Goal: Information Seeking & Learning: Compare options

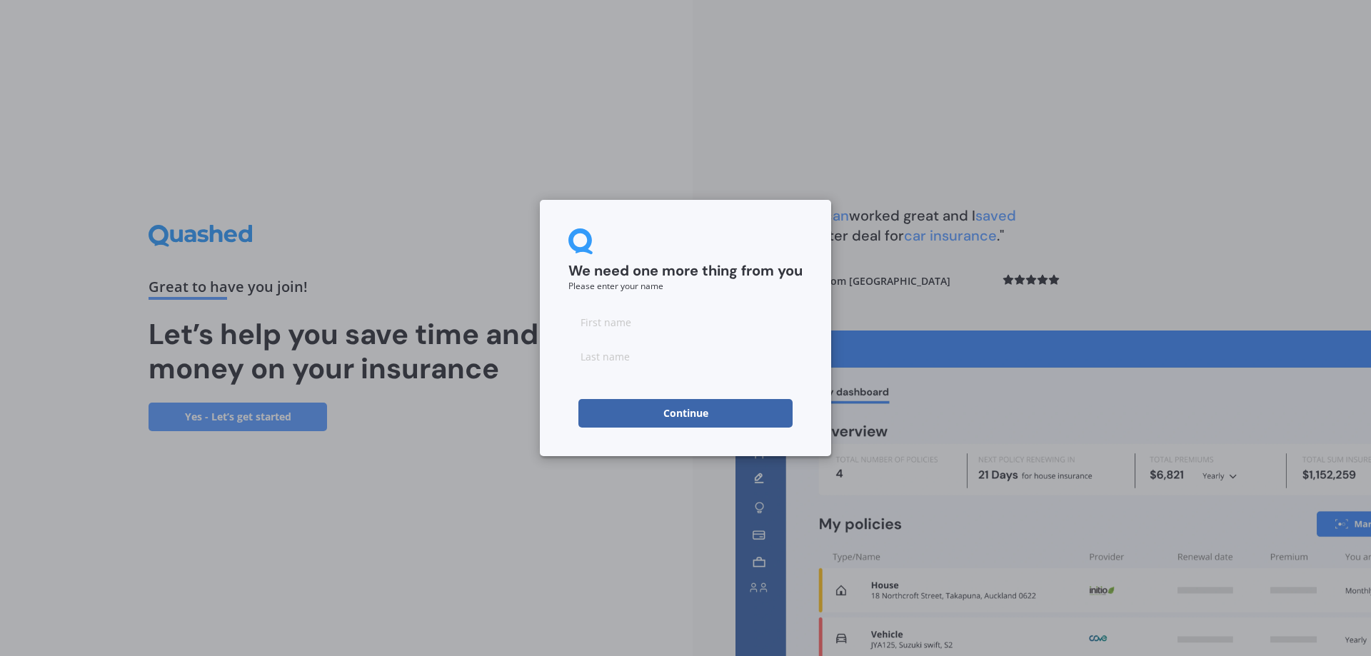
click at [612, 317] on input at bounding box center [685, 322] width 234 height 29
type input "Neven"
type input "[PERSON_NAME]"
click at [697, 416] on button "Continue" at bounding box center [685, 413] width 214 height 29
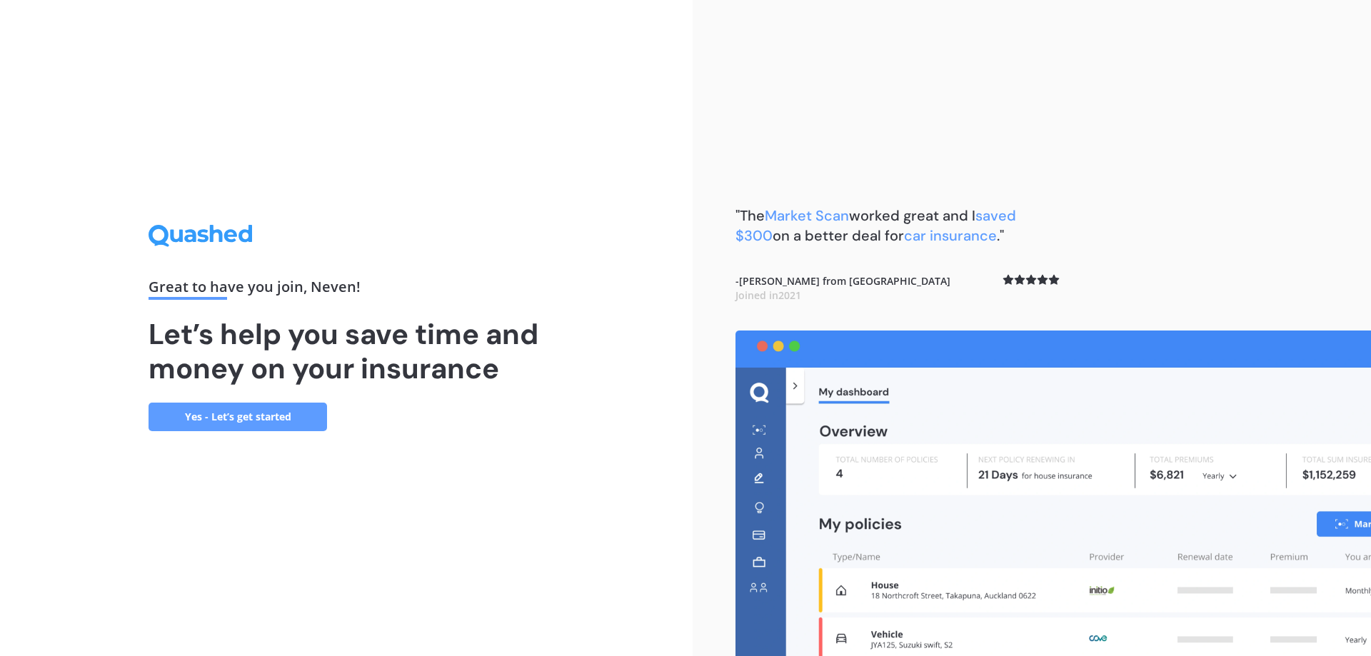
click at [263, 417] on link "Yes - Let’s get started" at bounding box center [238, 417] width 179 height 29
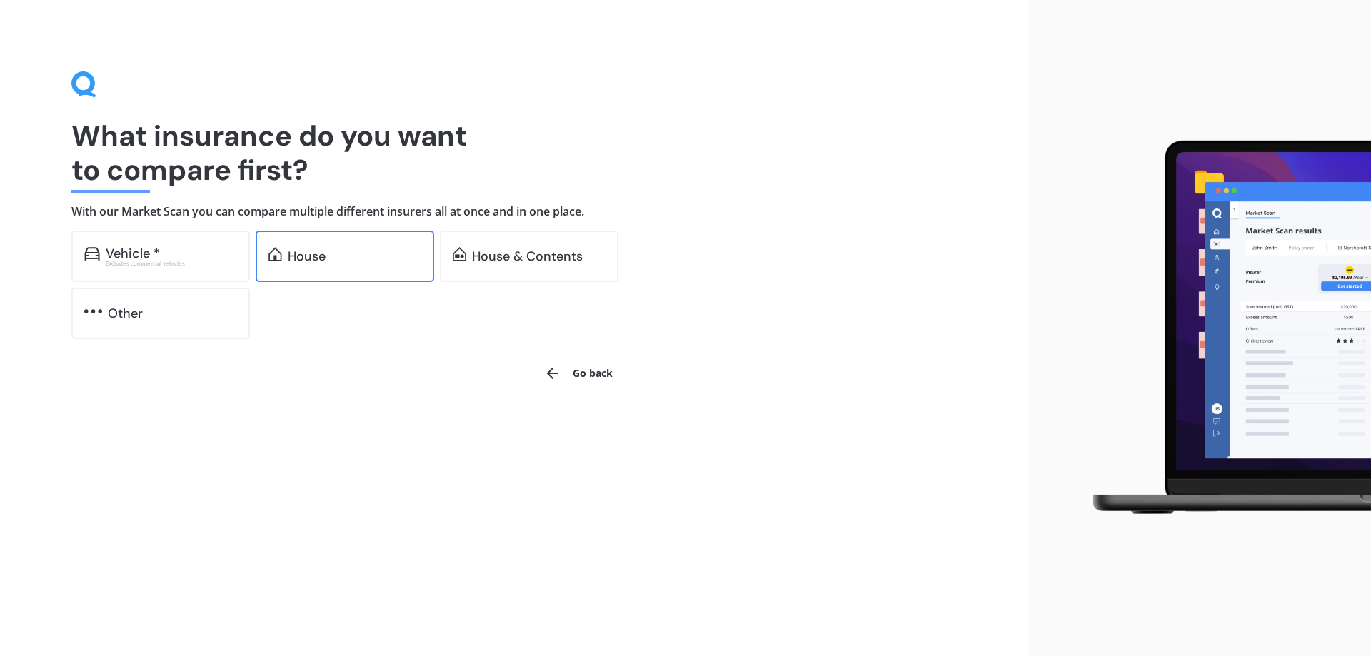
click at [329, 255] on div "House" at bounding box center [355, 256] width 134 height 14
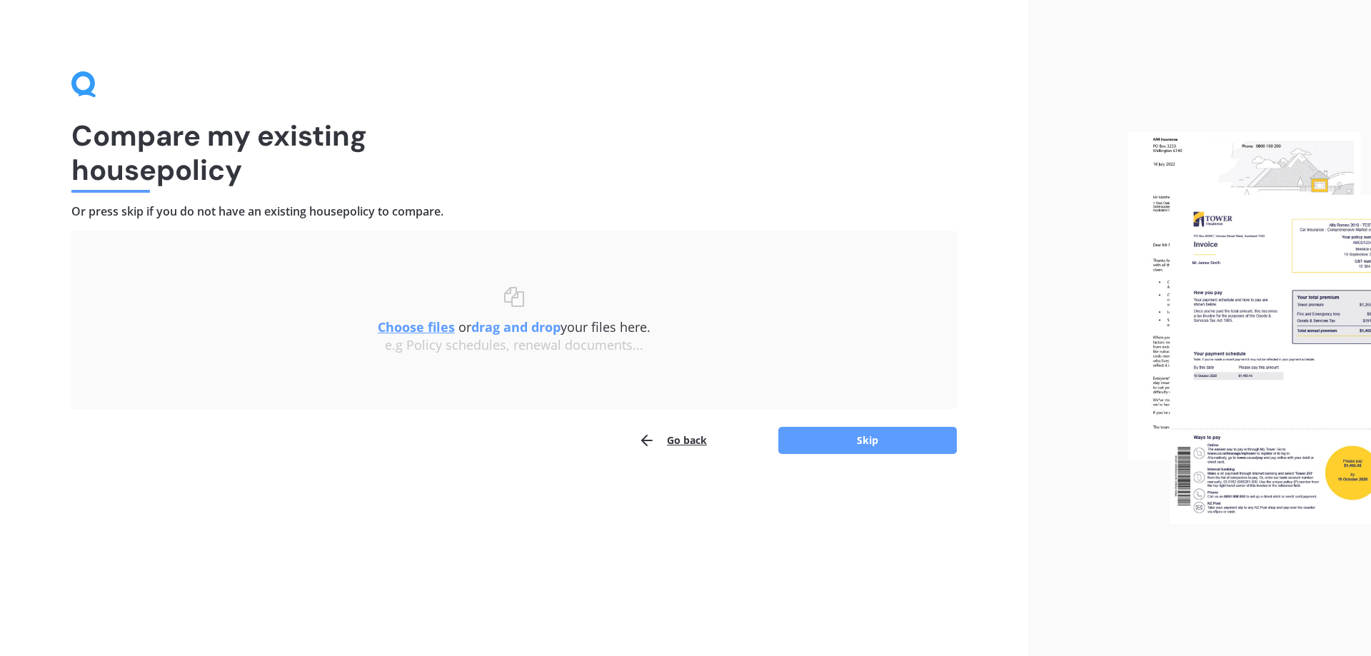
click at [753, 109] on div "Compare my existing house policy Or press skip if you do not have an existing h…" at bounding box center [513, 262] width 885 height 383
click at [408, 326] on u "Choose files" at bounding box center [416, 326] width 77 height 17
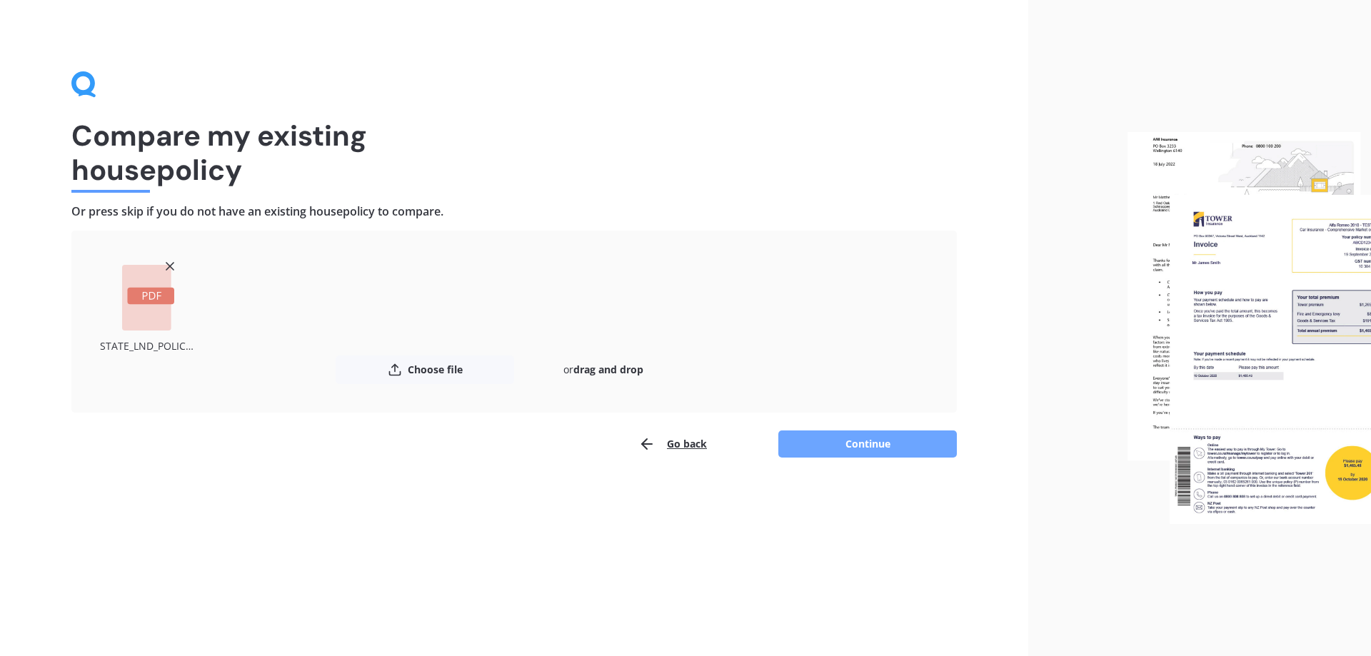
click at [873, 440] on button "Continue" at bounding box center [867, 444] width 179 height 27
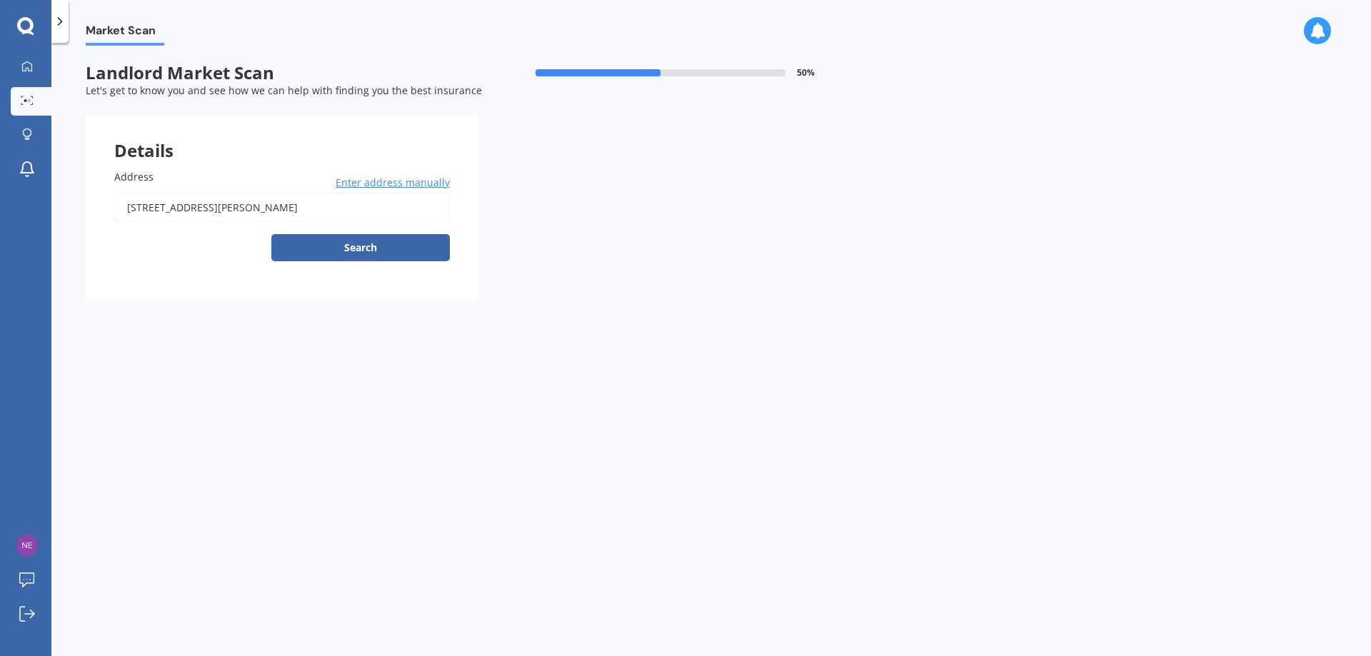
click at [653, 318] on div "Market Scan Landlord Market Scan 50 % Let's get to know you and see how we can …" at bounding box center [711, 352] width 1320 height 613
click at [366, 247] on button "Search" at bounding box center [360, 247] width 179 height 27
type input "[STREET_ADDRESS][PERSON_NAME]"
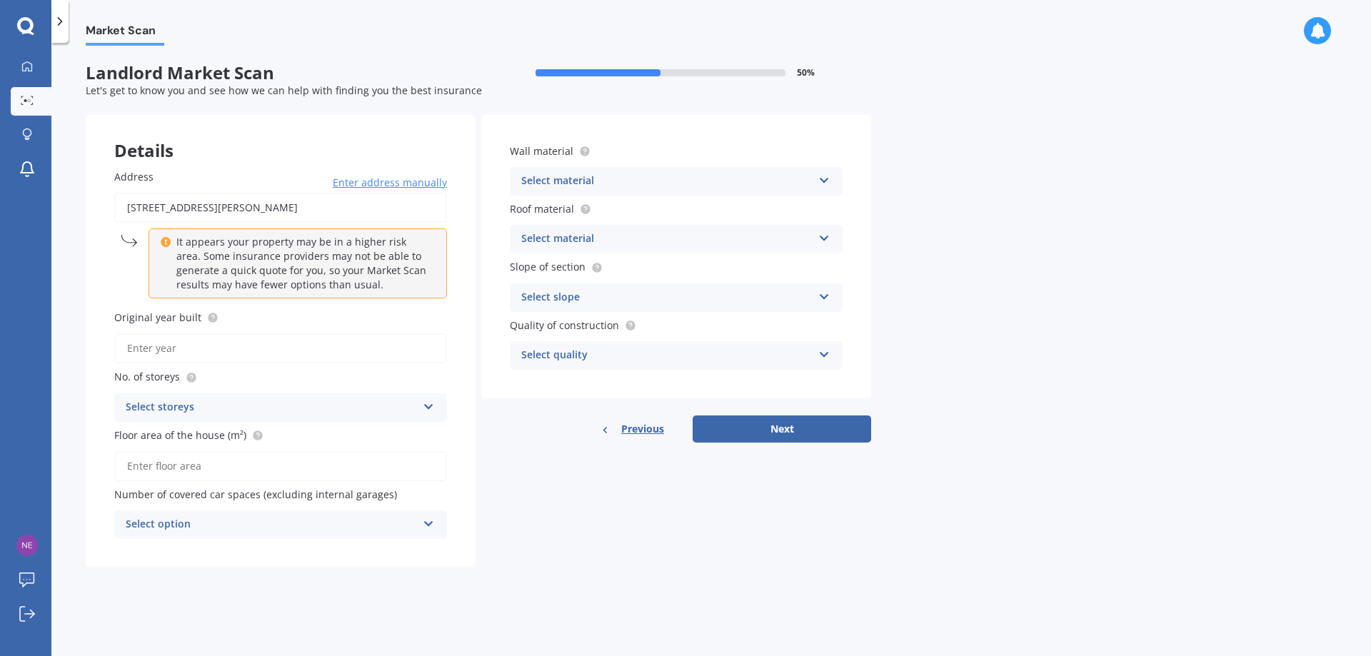
click at [182, 346] on input "Original year built" at bounding box center [280, 348] width 333 height 30
click at [211, 348] on input "Original year built" at bounding box center [280, 348] width 333 height 30
click at [216, 347] on input "Original year built" at bounding box center [280, 348] width 333 height 30
click at [173, 348] on input "Original year built" at bounding box center [280, 348] width 333 height 30
type input "2012"
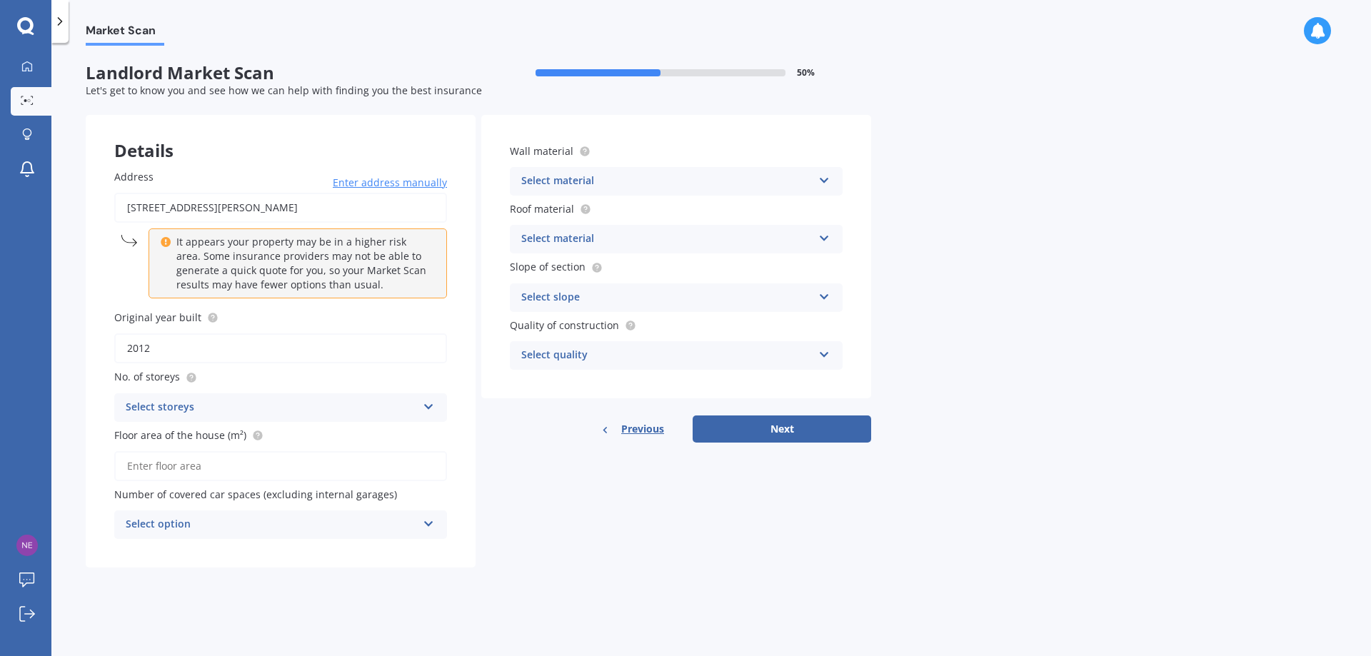
click at [217, 375] on label "No. of storeys" at bounding box center [277, 376] width 327 height 15
click at [211, 407] on div "Select storeys" at bounding box center [271, 407] width 291 height 17
click at [155, 485] on div "3" at bounding box center [280, 487] width 331 height 26
click at [205, 465] on input "Floor area of the house (m²)" at bounding box center [280, 466] width 333 height 30
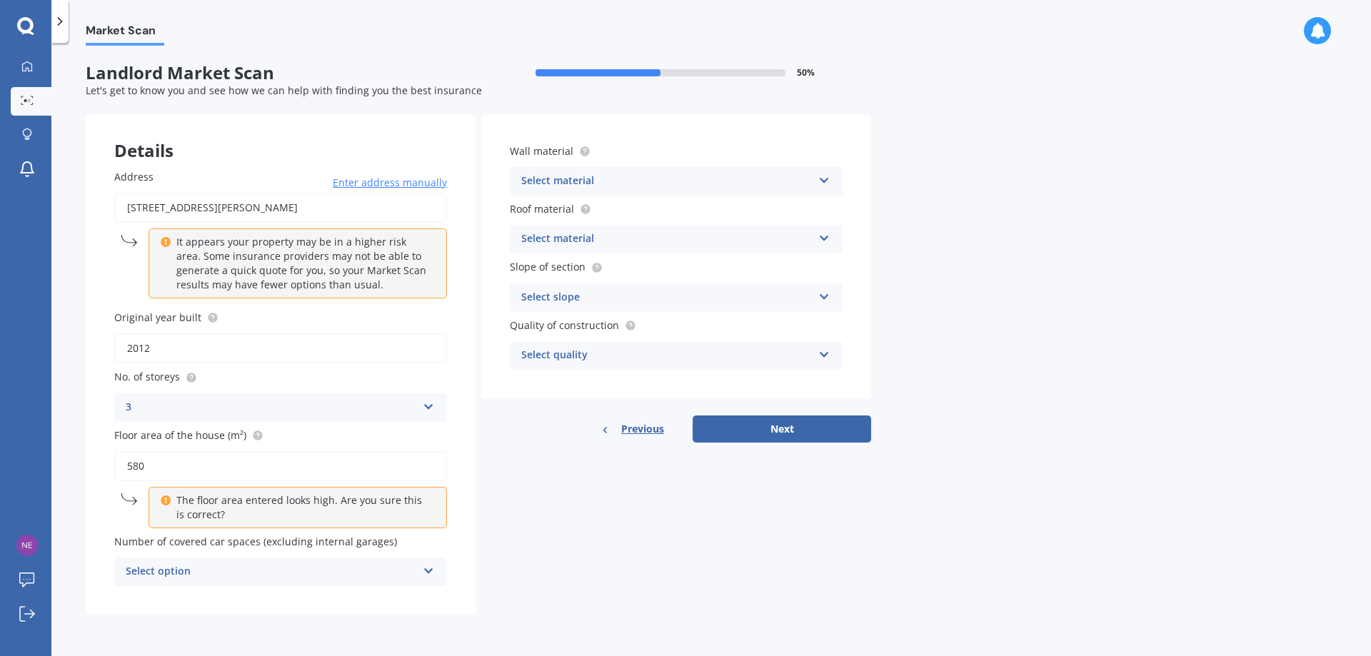
click at [230, 461] on input "580" at bounding box center [280, 466] width 333 height 30
type input "580"
click at [203, 568] on div "Select option" at bounding box center [271, 571] width 291 height 17
click at [571, 553] on div "Details Address [STREET_ADDRESS][PERSON_NAME] Enter address manually It appears…" at bounding box center [478, 365] width 785 height 500
click at [343, 575] on div "0" at bounding box center [271, 571] width 291 height 17
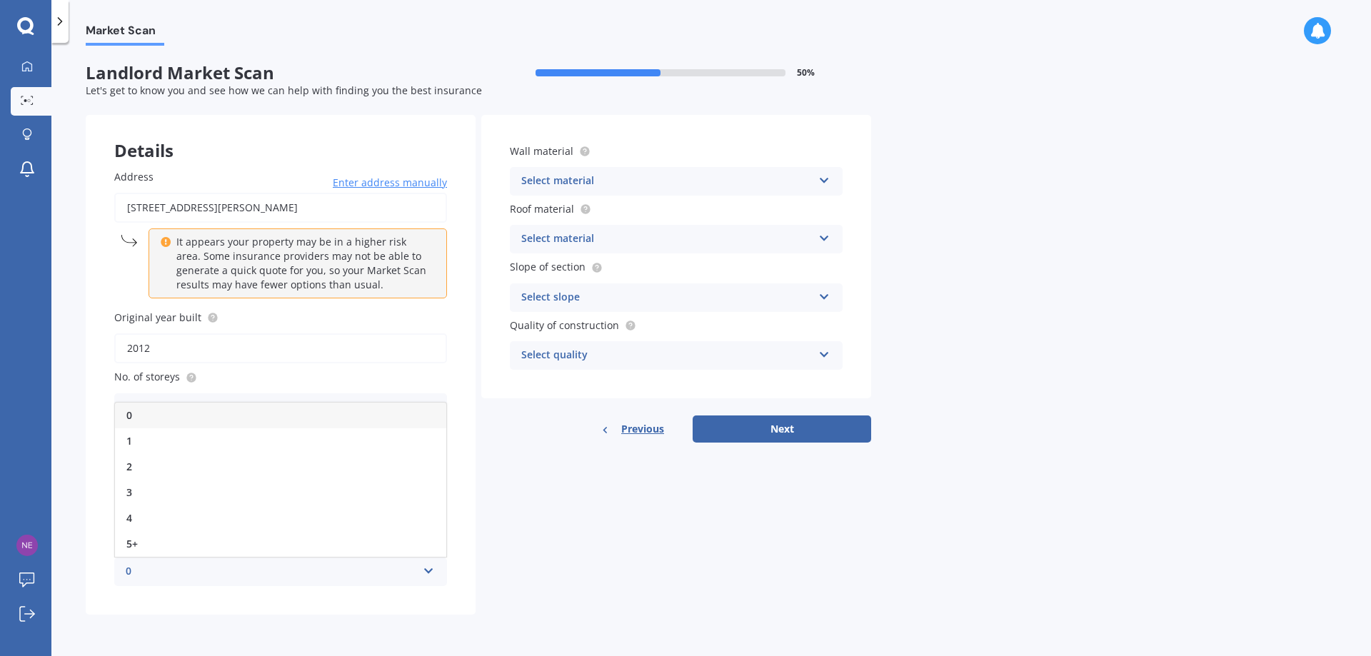
click at [138, 412] on div "0" at bounding box center [280, 416] width 331 height 26
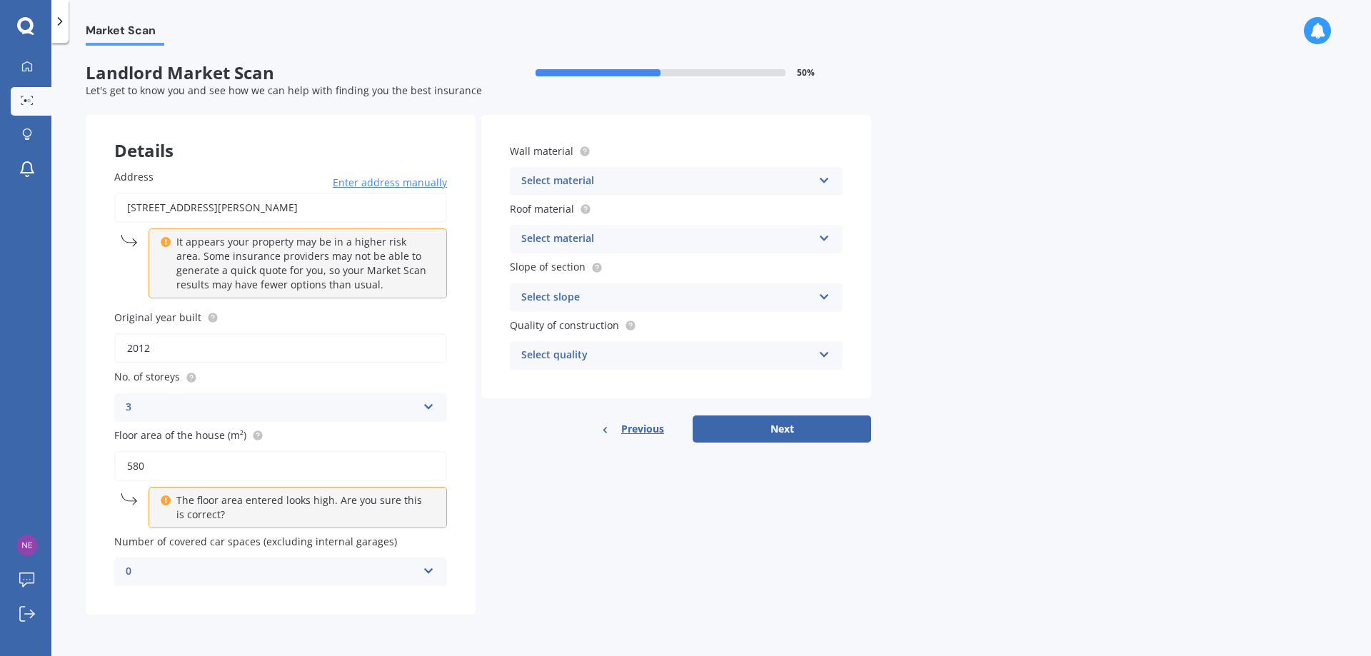
click at [821, 178] on icon at bounding box center [824, 178] width 12 height 10
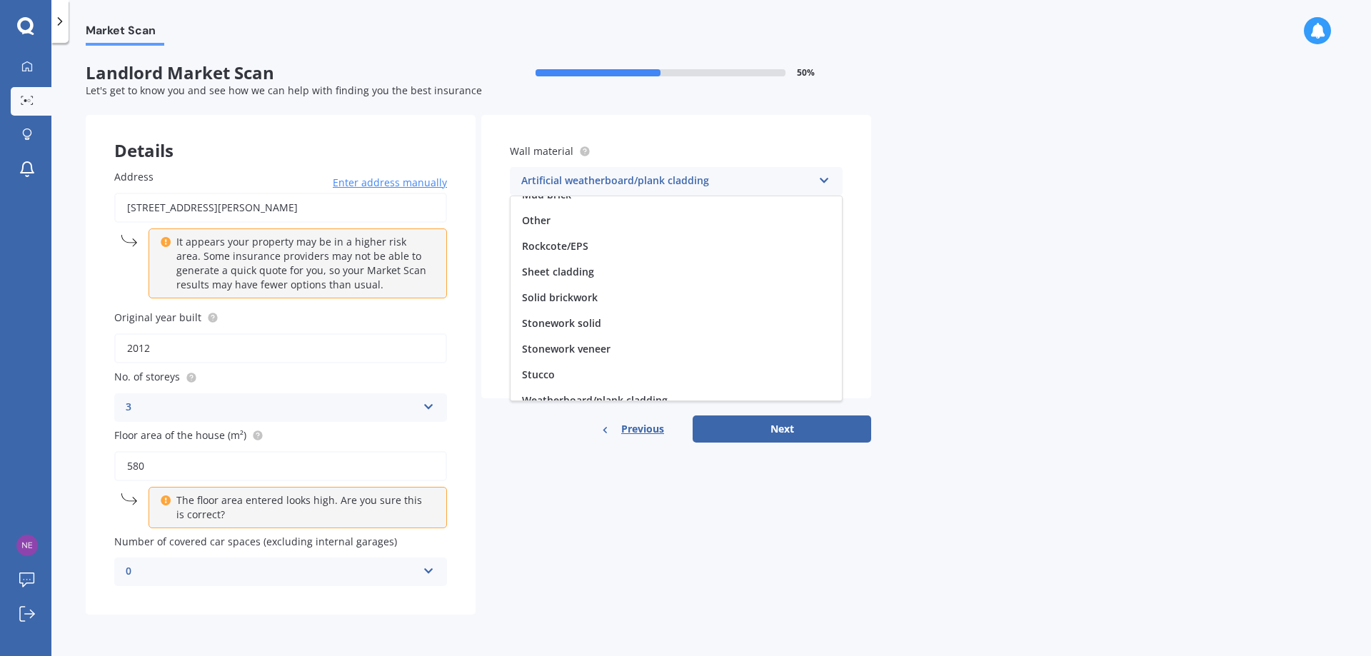
scroll to position [130, 0]
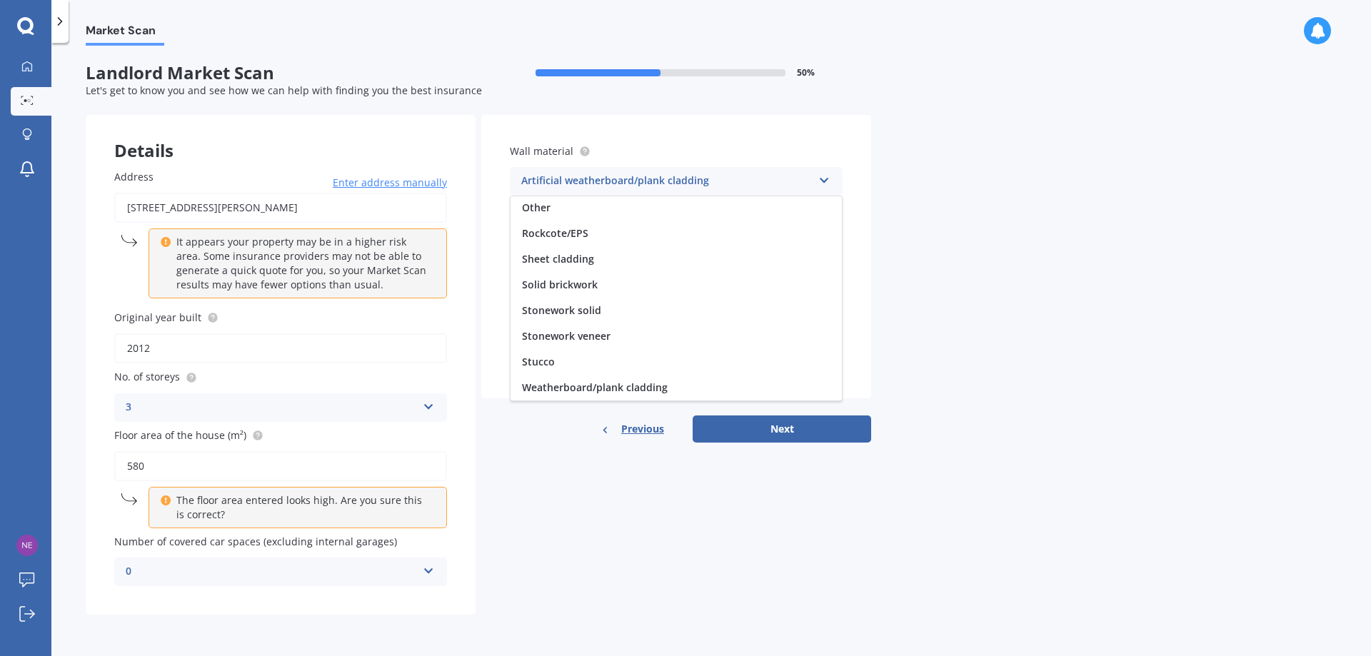
click at [617, 146] on label "Wall material" at bounding box center [673, 151] width 327 height 15
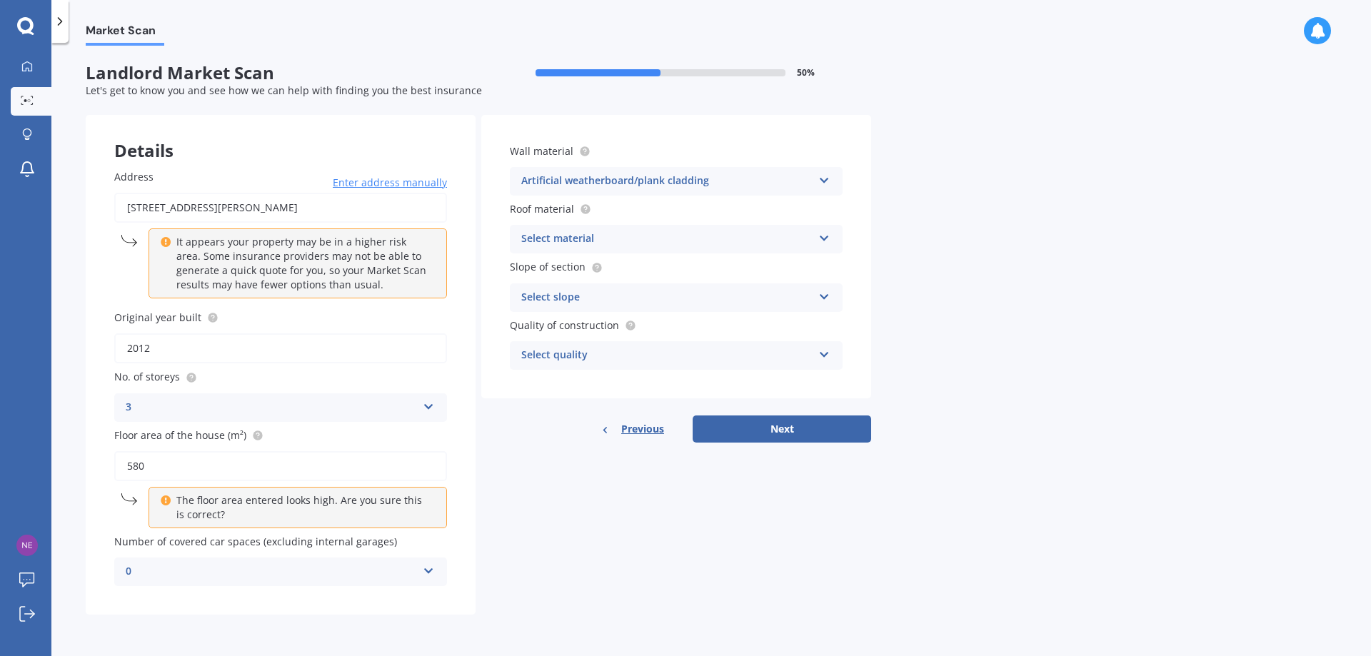
click at [823, 177] on icon at bounding box center [824, 178] width 12 height 10
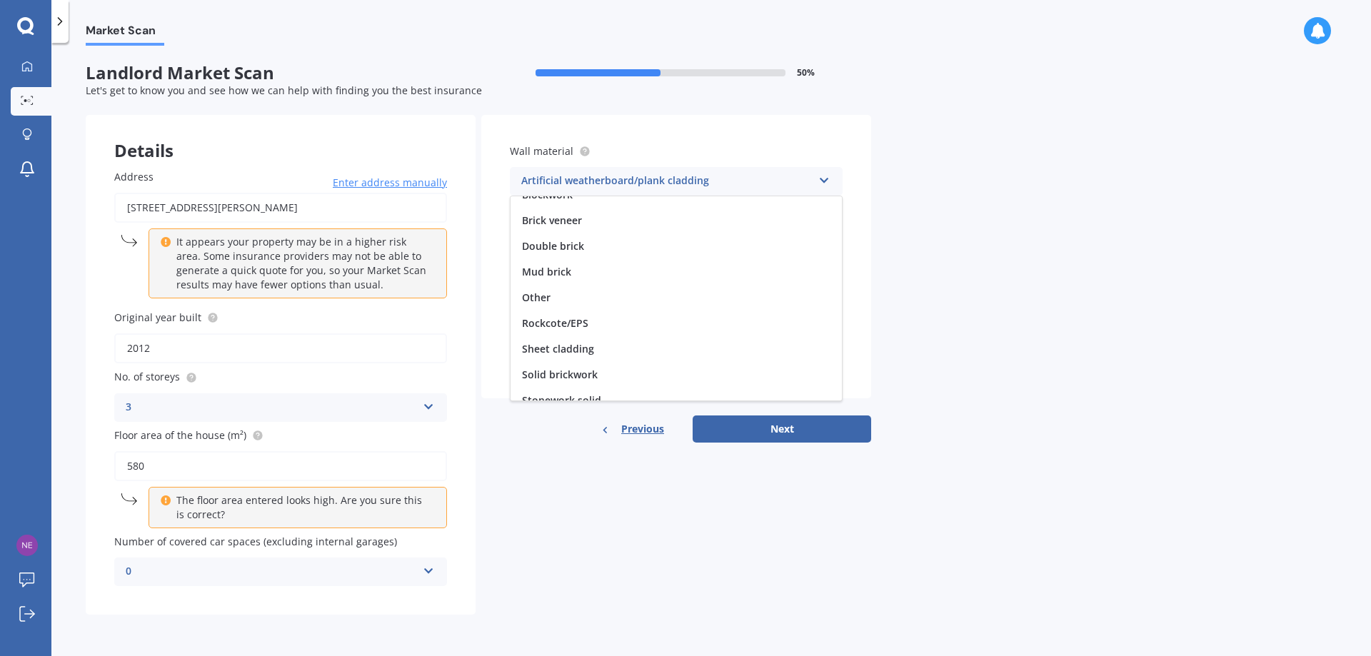
scroll to position [0, 0]
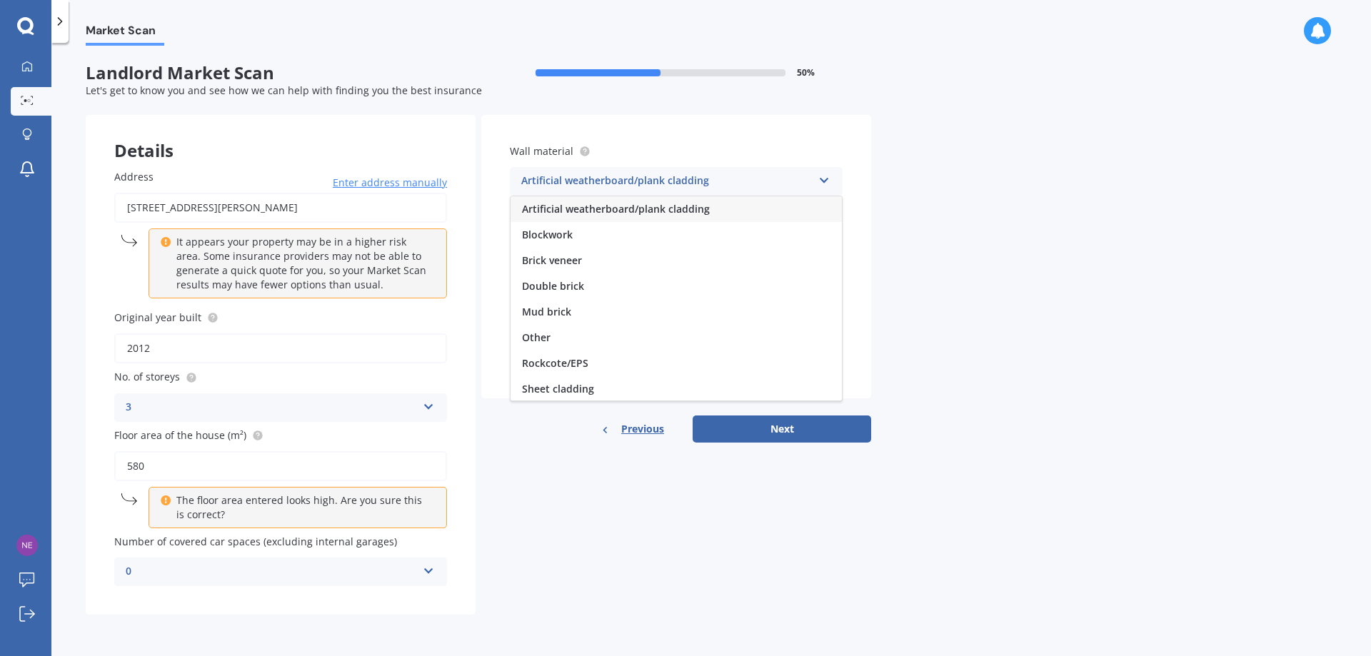
click at [914, 229] on div "Market Scan Landlord Market Scan 50 % Let's get to know you and see how we can …" at bounding box center [711, 352] width 1320 height 613
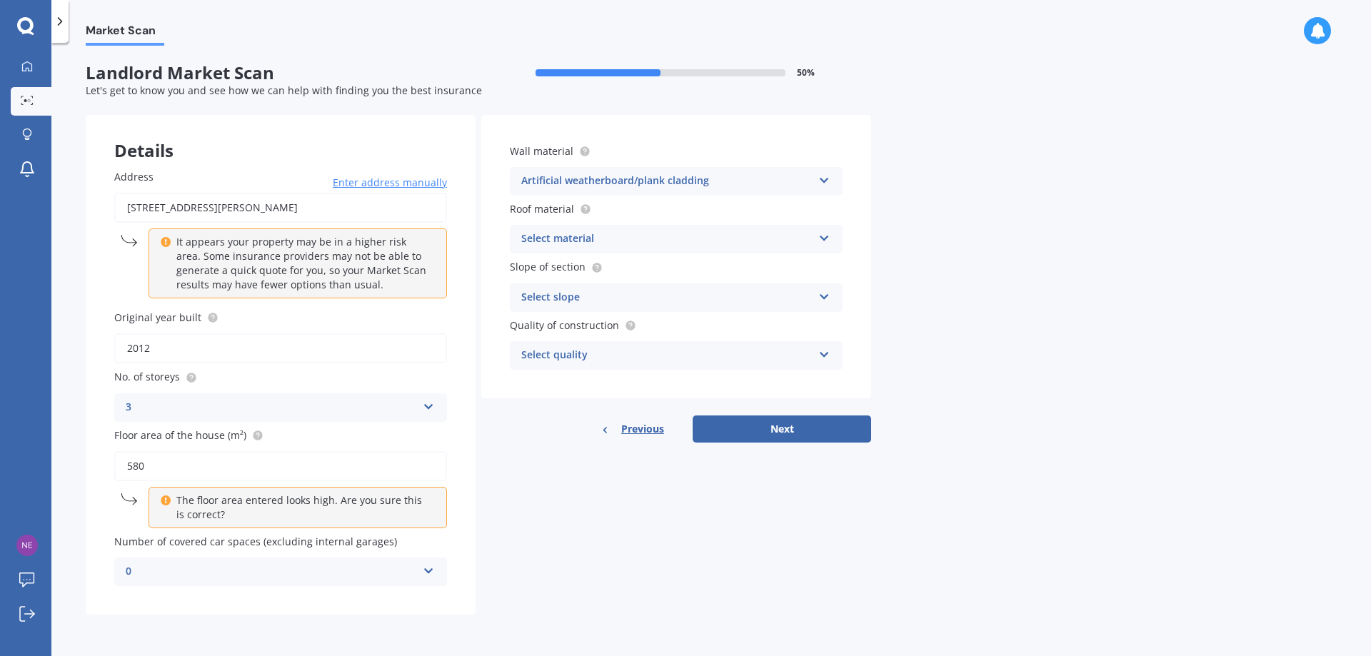
click at [823, 178] on icon at bounding box center [824, 178] width 12 height 10
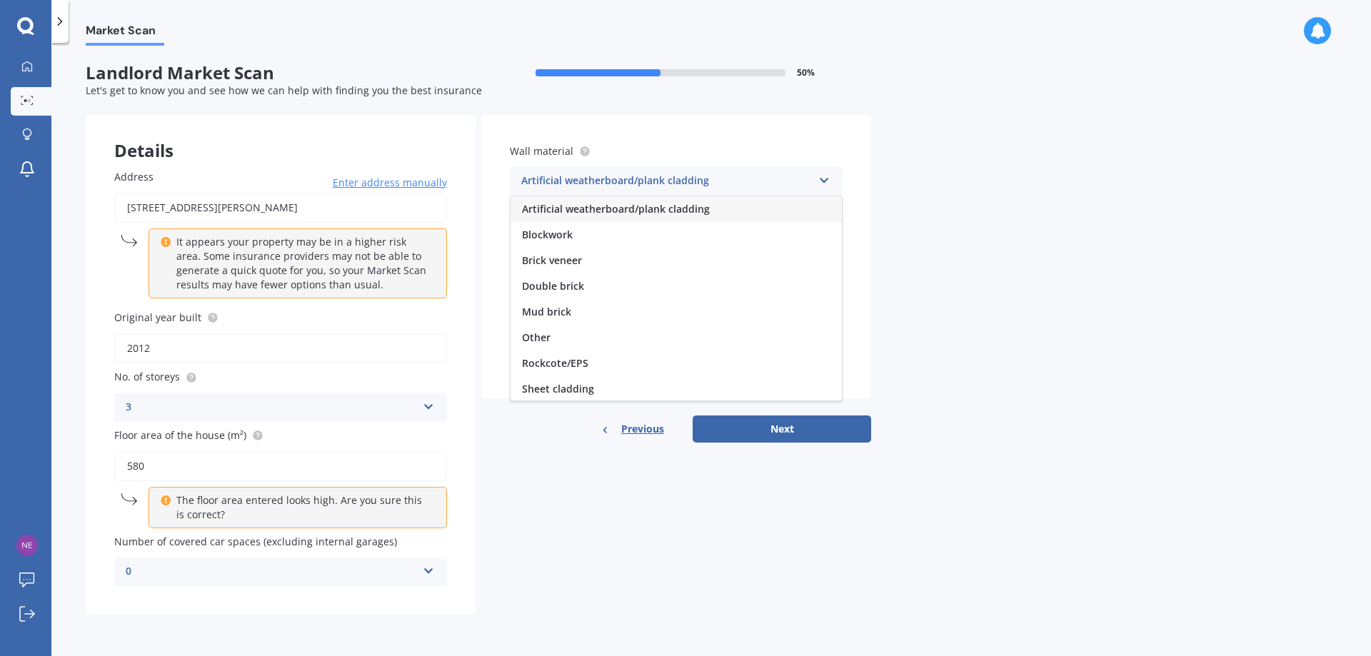
click at [678, 203] on span "Artificial weatherboard/plank cladding" at bounding box center [616, 209] width 188 height 14
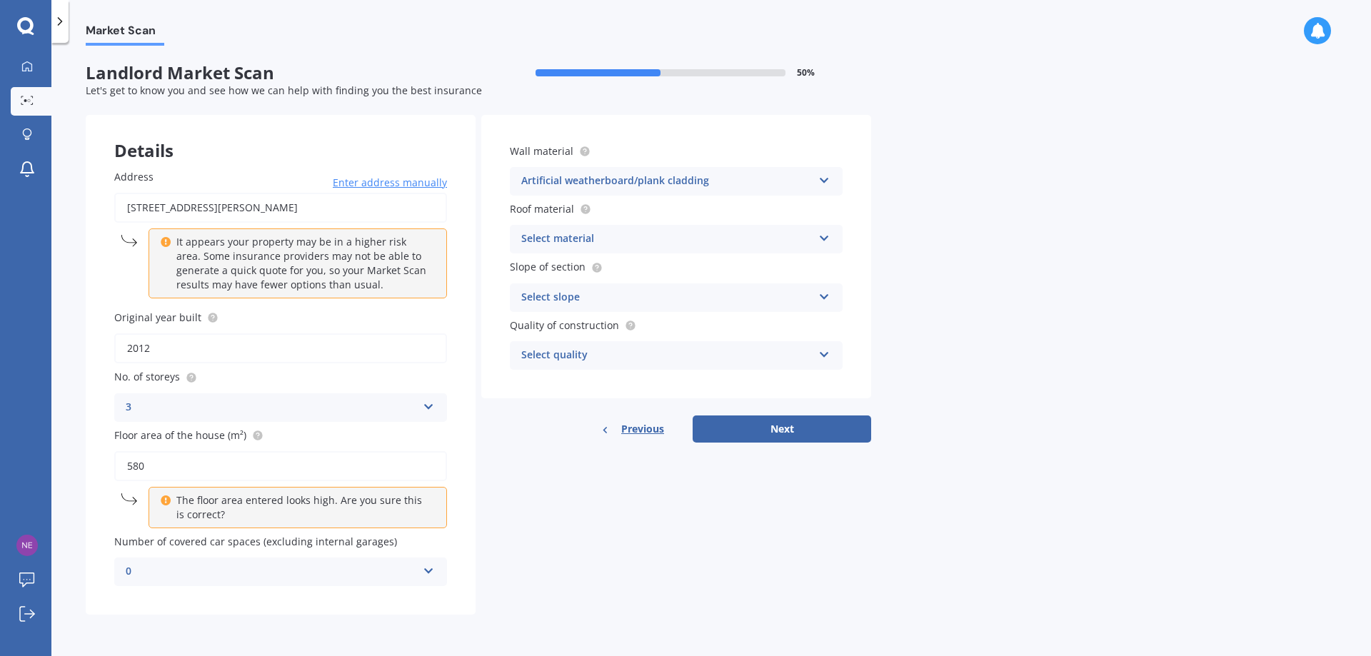
click at [607, 233] on div "Select material" at bounding box center [666, 239] width 291 height 17
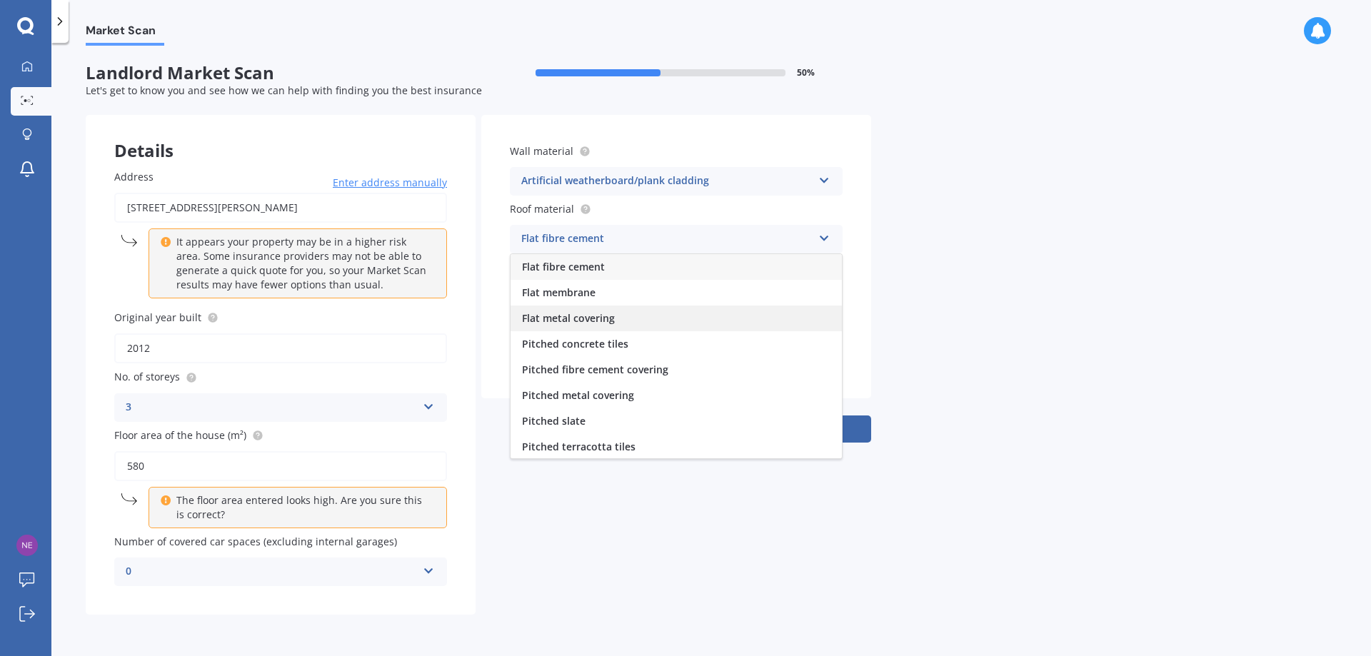
click at [620, 317] on div "Flat metal covering" at bounding box center [676, 319] width 331 height 26
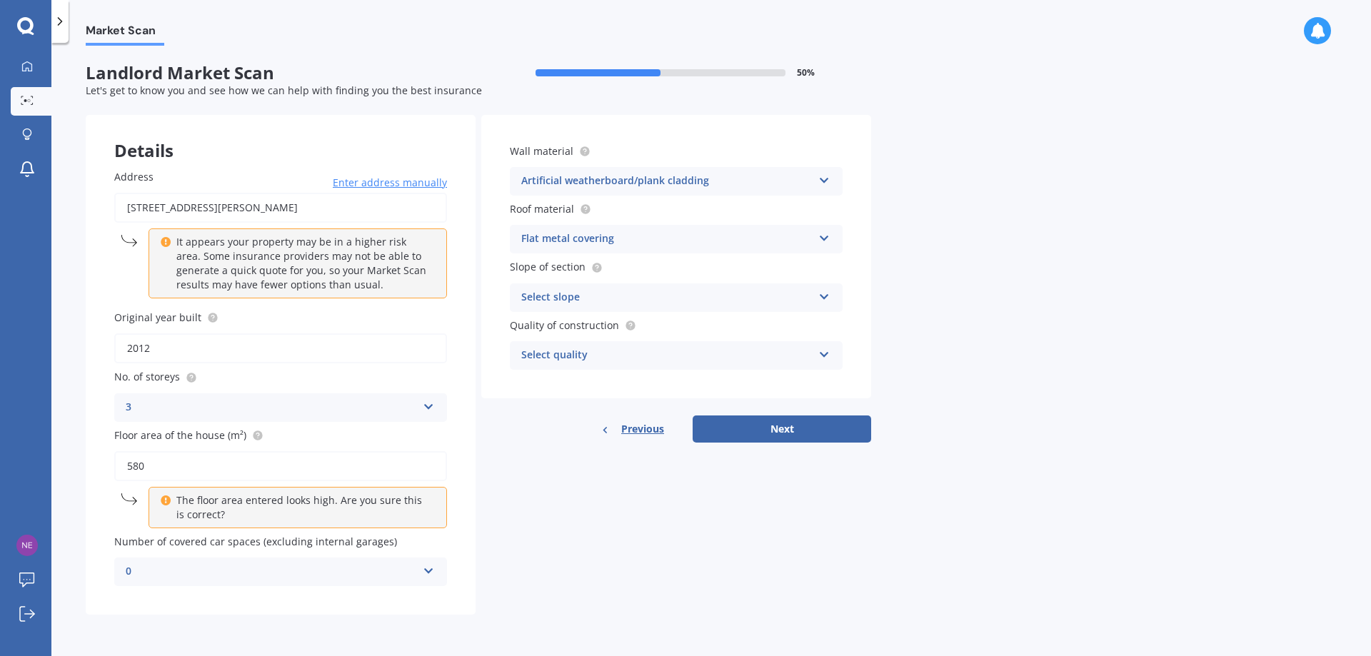
click at [610, 297] on div "Select slope" at bounding box center [666, 297] width 291 height 17
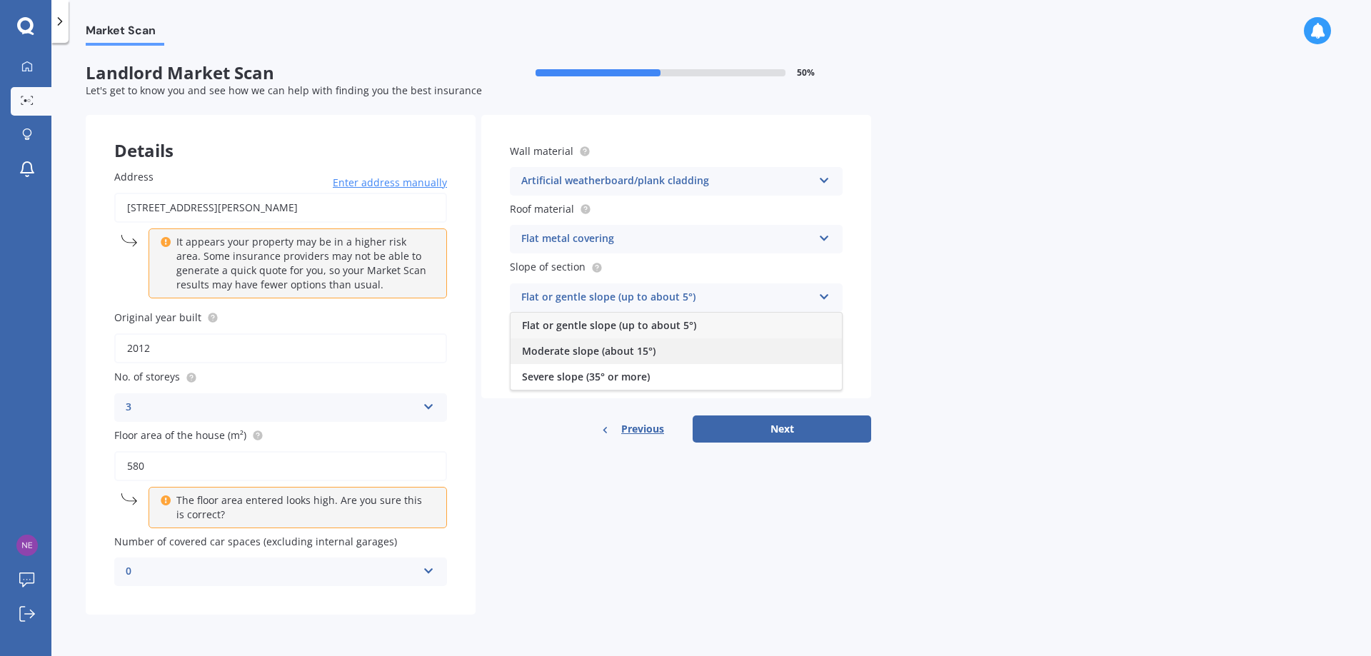
click at [664, 352] on div "Moderate slope (about 15°)" at bounding box center [676, 351] width 331 height 26
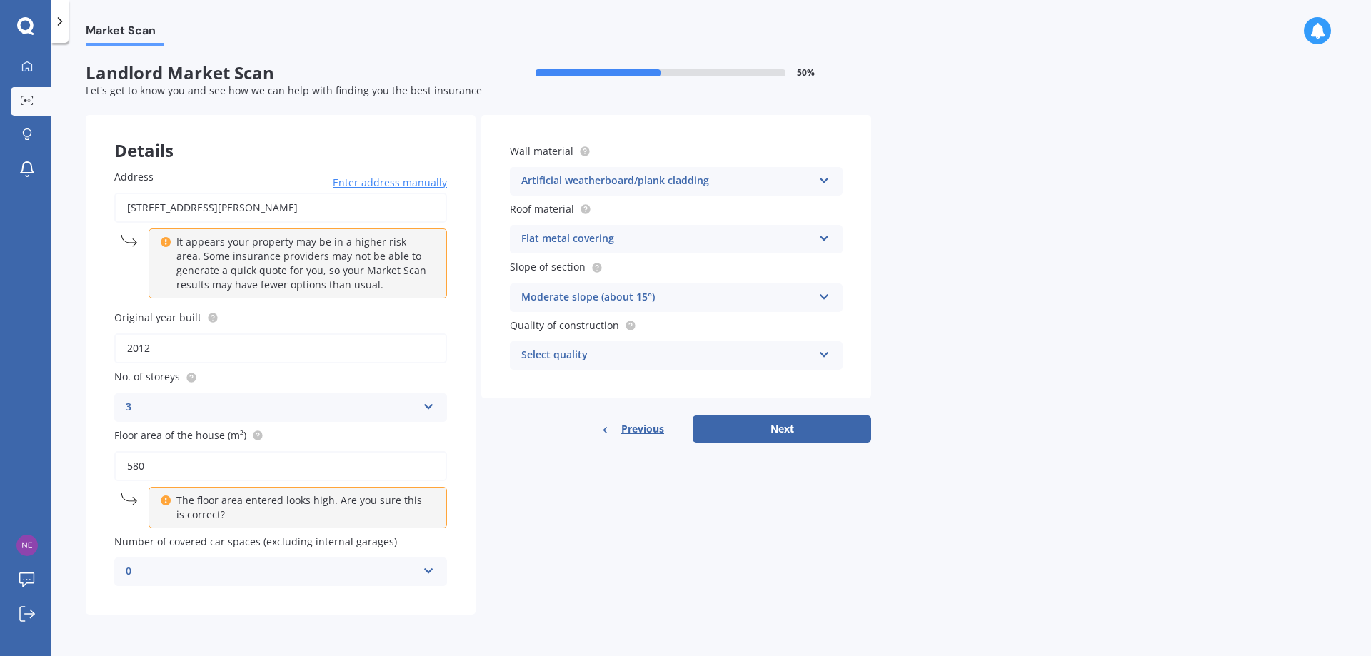
click at [625, 363] on div "Select quality" at bounding box center [666, 355] width 291 height 17
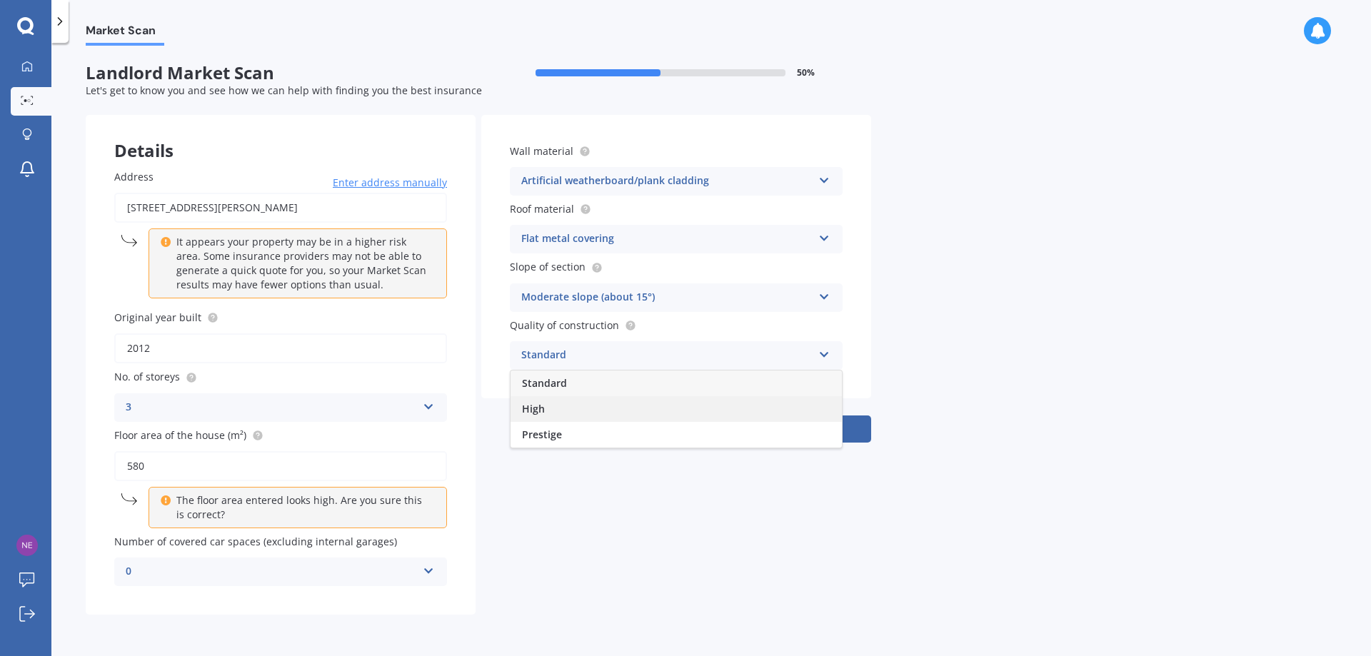
click at [586, 408] on div "High" at bounding box center [676, 409] width 331 height 26
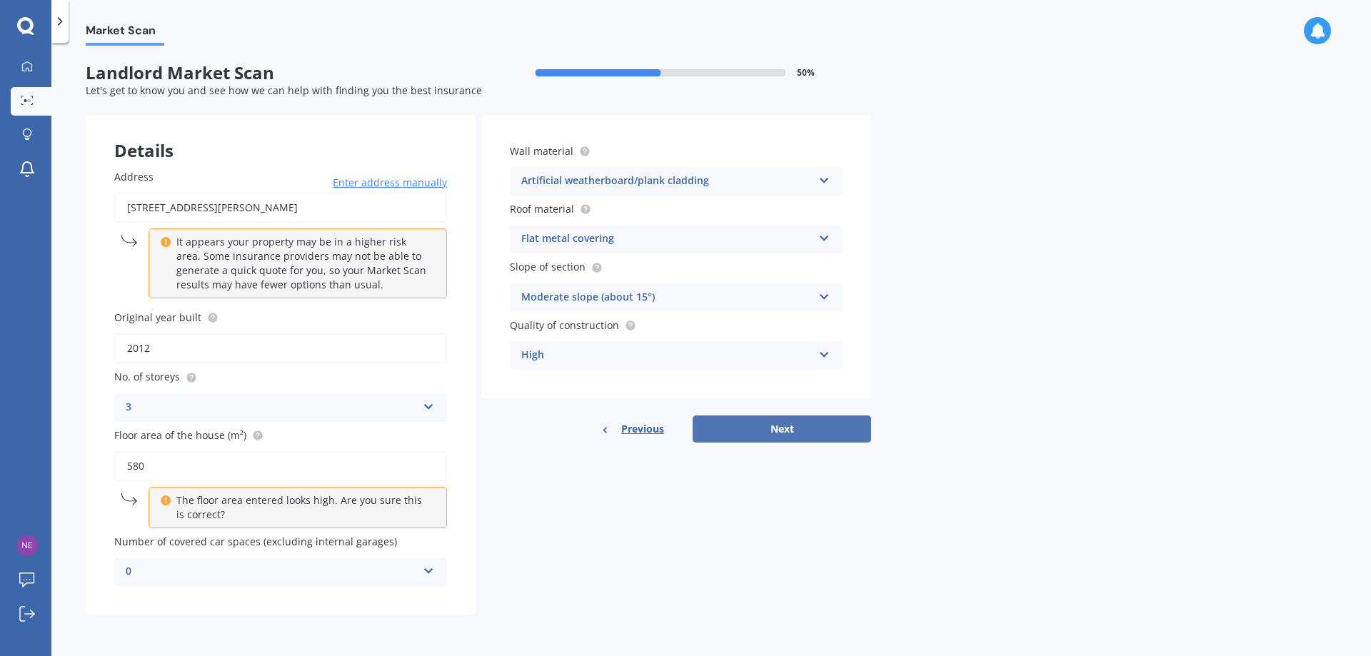
click at [783, 426] on button "Next" at bounding box center [782, 429] width 179 height 27
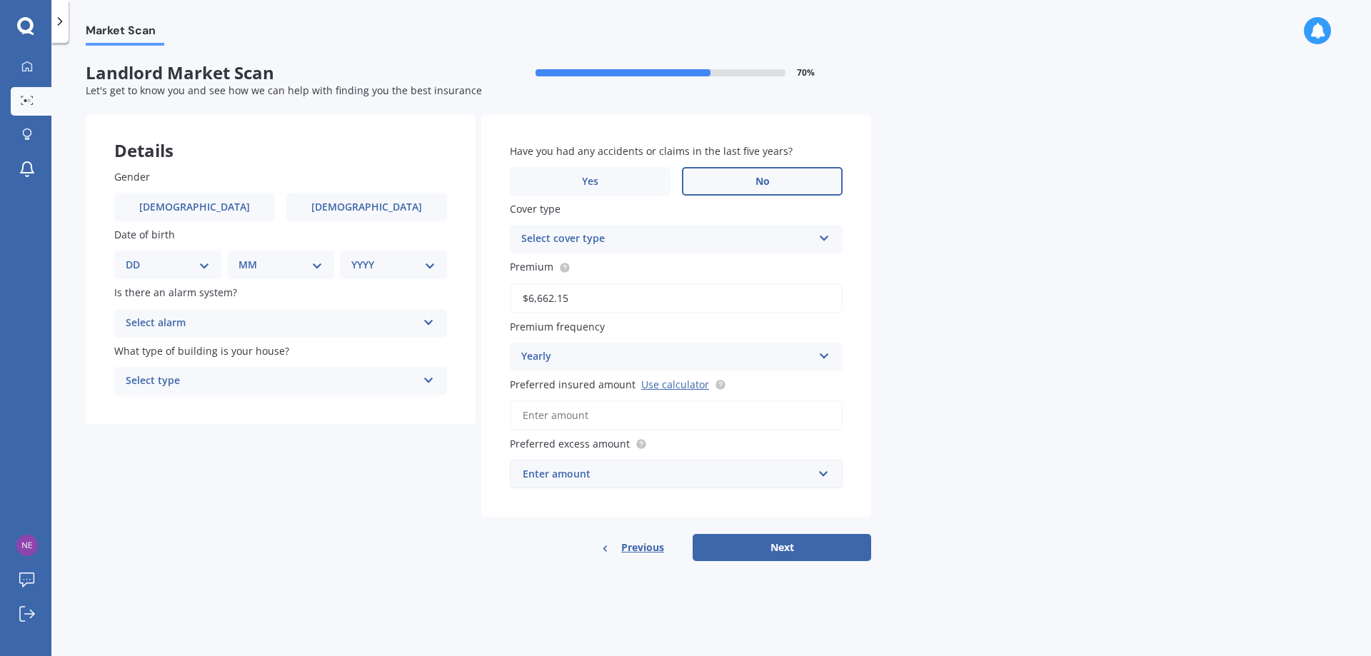
click at [766, 176] on span "No" at bounding box center [762, 182] width 14 height 12
click at [0, 0] on input "No" at bounding box center [0, 0] width 0 height 0
click at [632, 235] on div "Select cover type" at bounding box center [666, 239] width 291 height 17
click at [985, 277] on div "Market Scan Landlord Market Scan 70 % Let's get to know you and see how we can …" at bounding box center [711, 352] width 1320 height 613
click at [640, 301] on input "$6,662.15" at bounding box center [676, 298] width 333 height 30
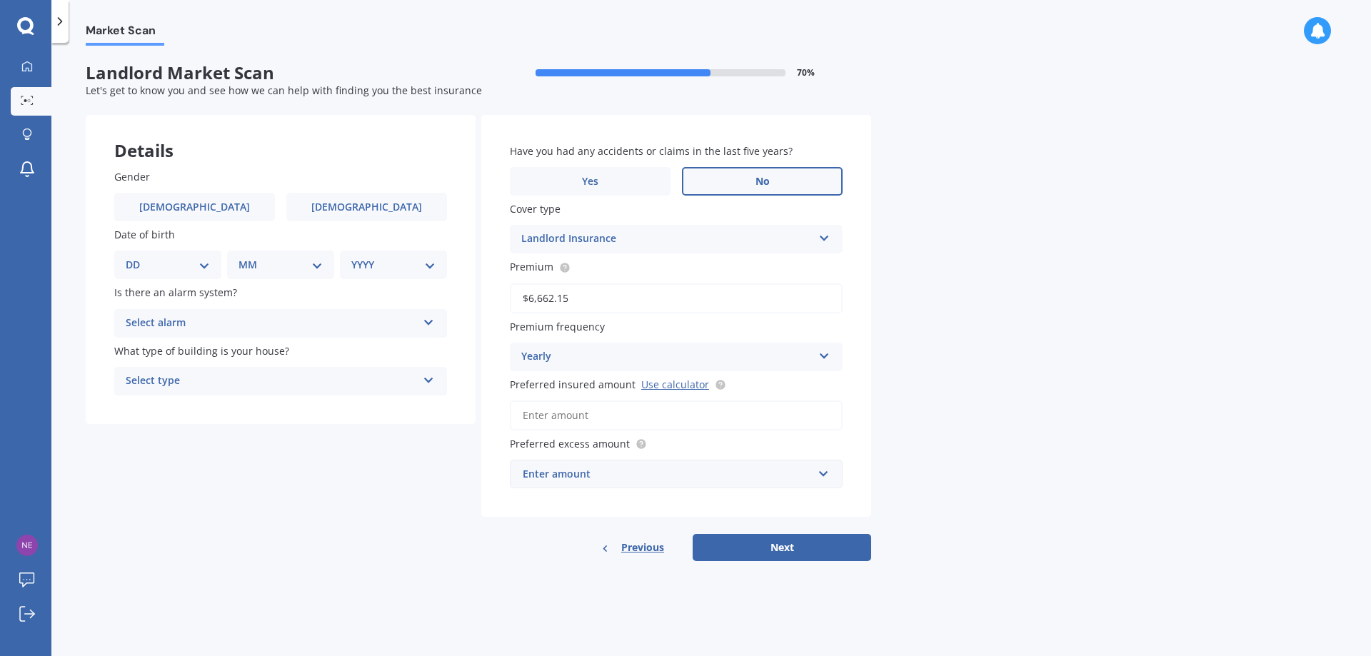
click at [582, 357] on div "Yearly" at bounding box center [666, 356] width 291 height 17
click at [558, 462] on span "Monthly" at bounding box center [542, 462] width 41 height 14
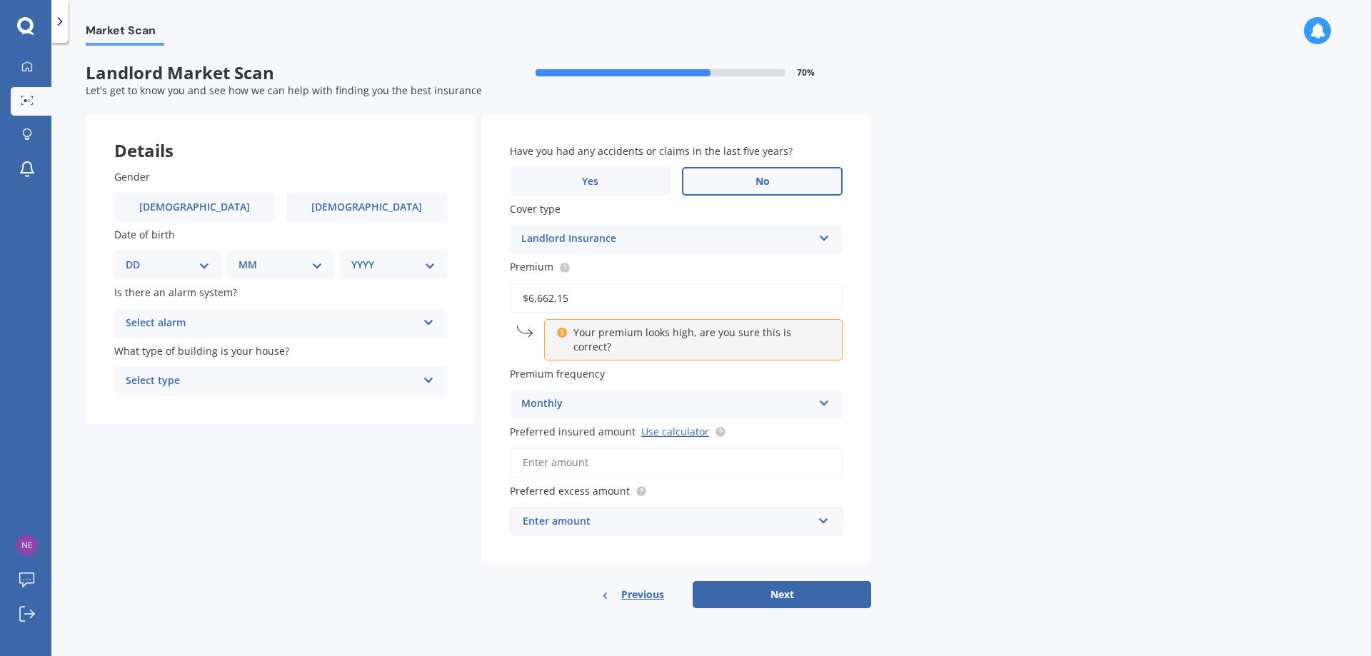
click at [600, 297] on input "$6,662.15" at bounding box center [676, 298] width 333 height 30
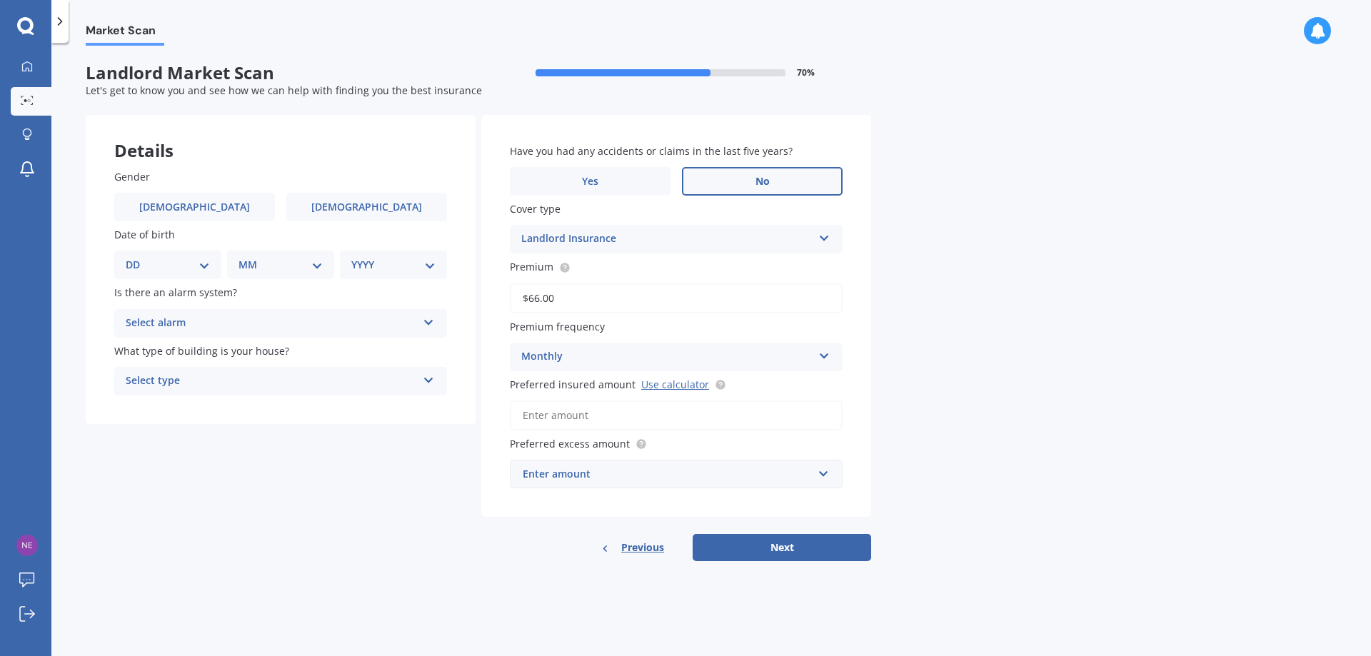
type input "$6.00"
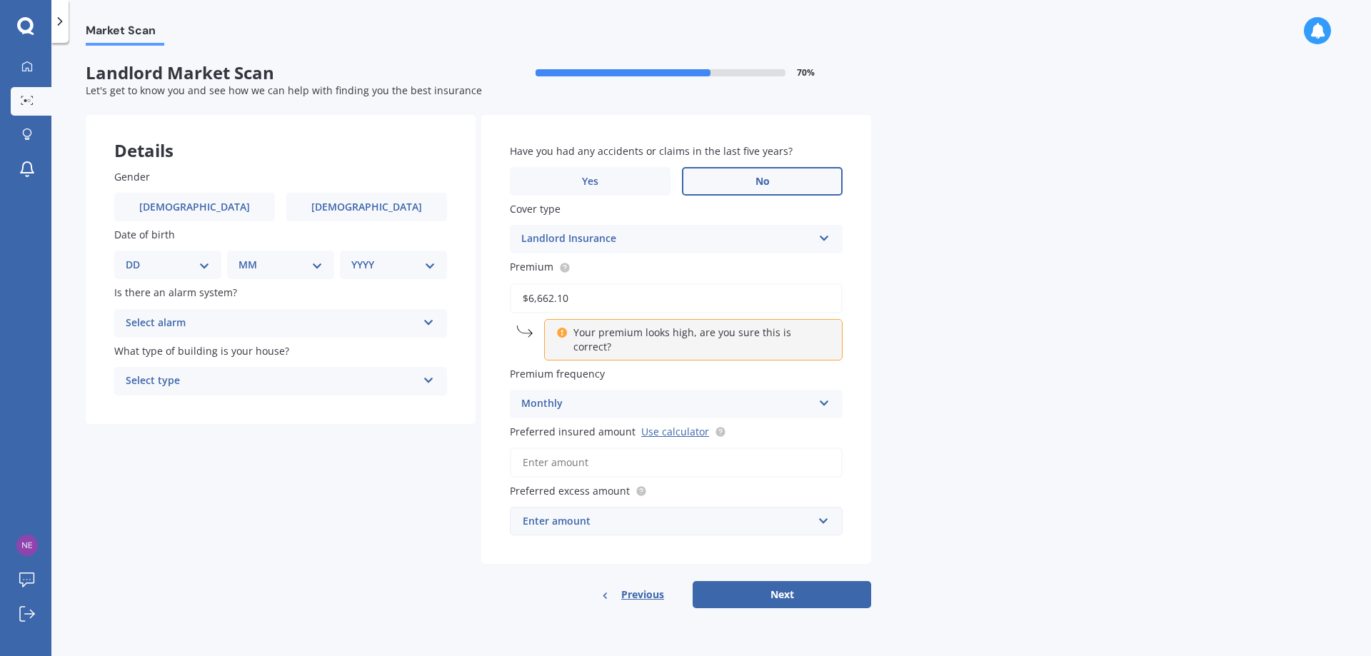
type input "$6,662.15"
click at [578, 396] on div "Monthly" at bounding box center [666, 404] width 291 height 17
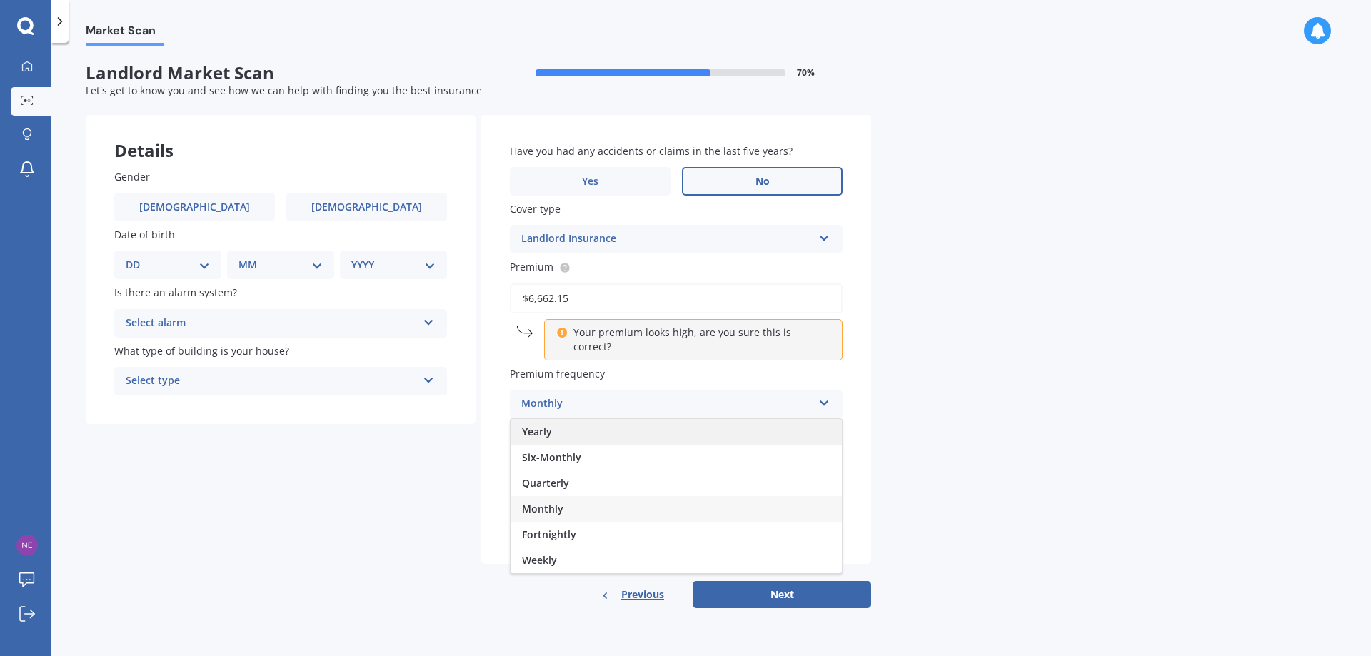
click at [558, 419] on div "Yearly" at bounding box center [676, 432] width 331 height 26
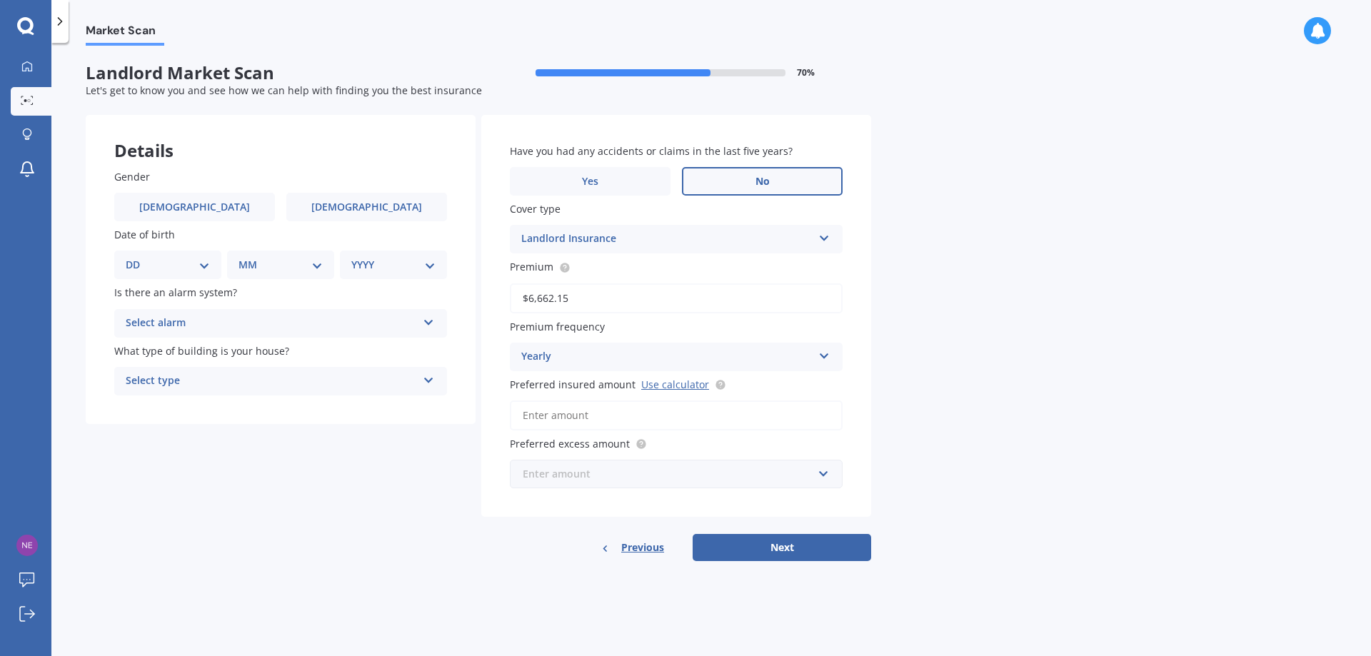
click at [820, 472] on input "text" at bounding box center [671, 474] width 320 height 27
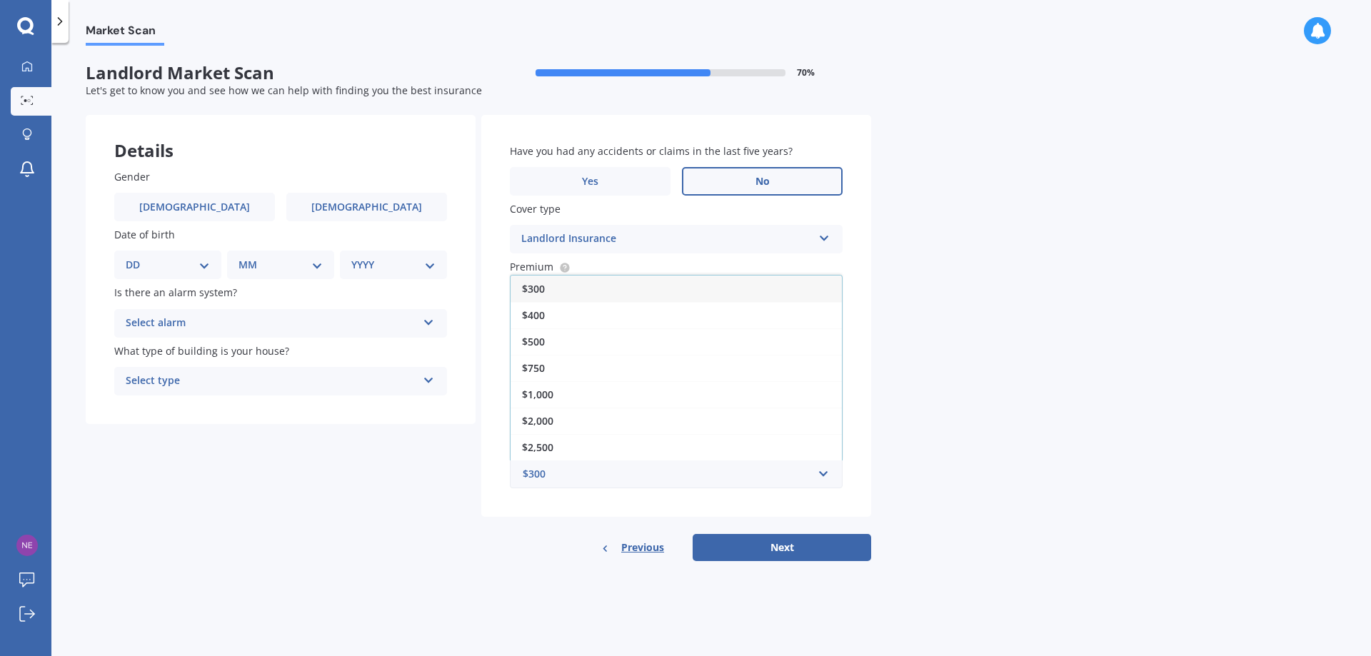
click at [1026, 311] on div "Market Scan Landlord Market Scan 70 % Let's get to know you and see how we can …" at bounding box center [711, 352] width 1320 height 613
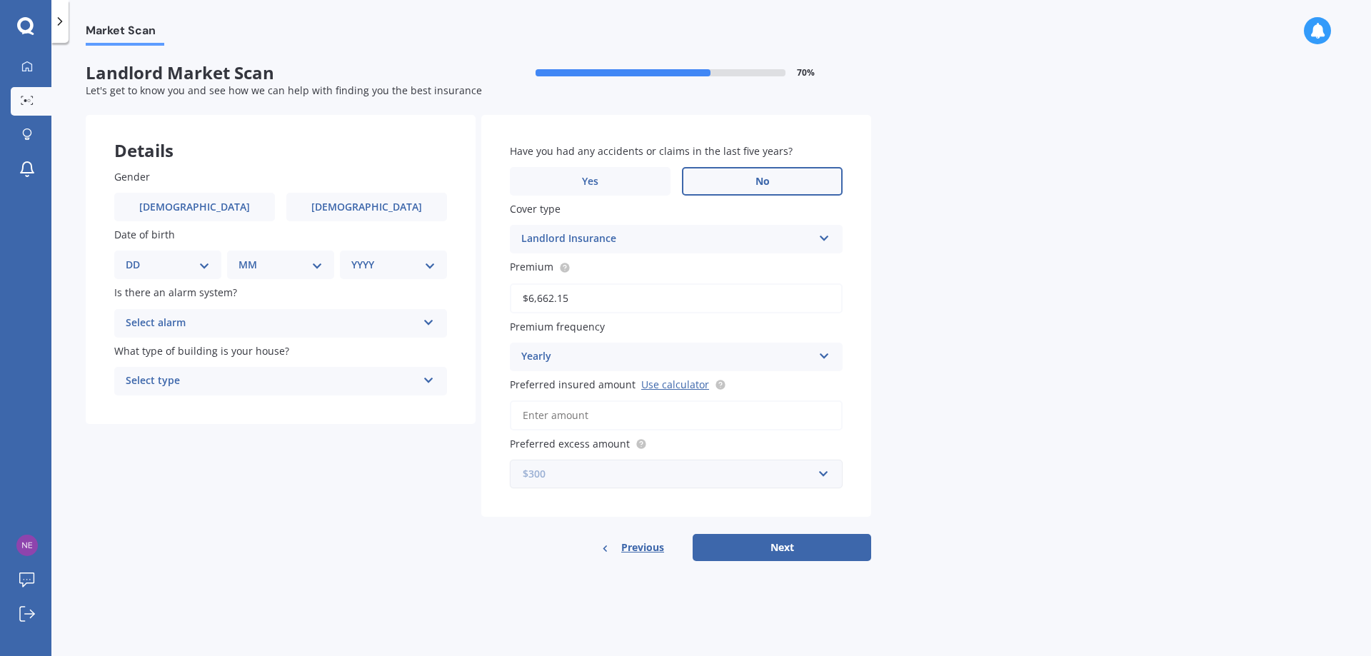
click at [819, 470] on input "text" at bounding box center [671, 474] width 320 height 27
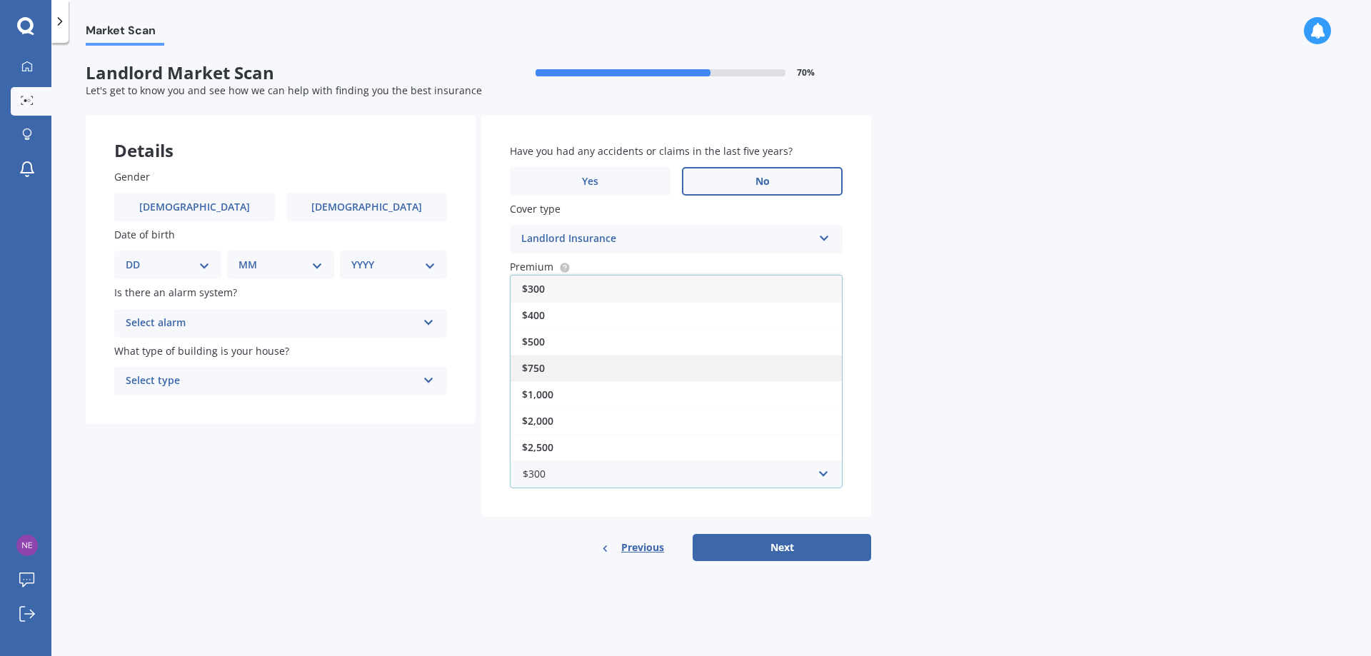
click at [548, 368] on div "$750" at bounding box center [676, 368] width 331 height 26
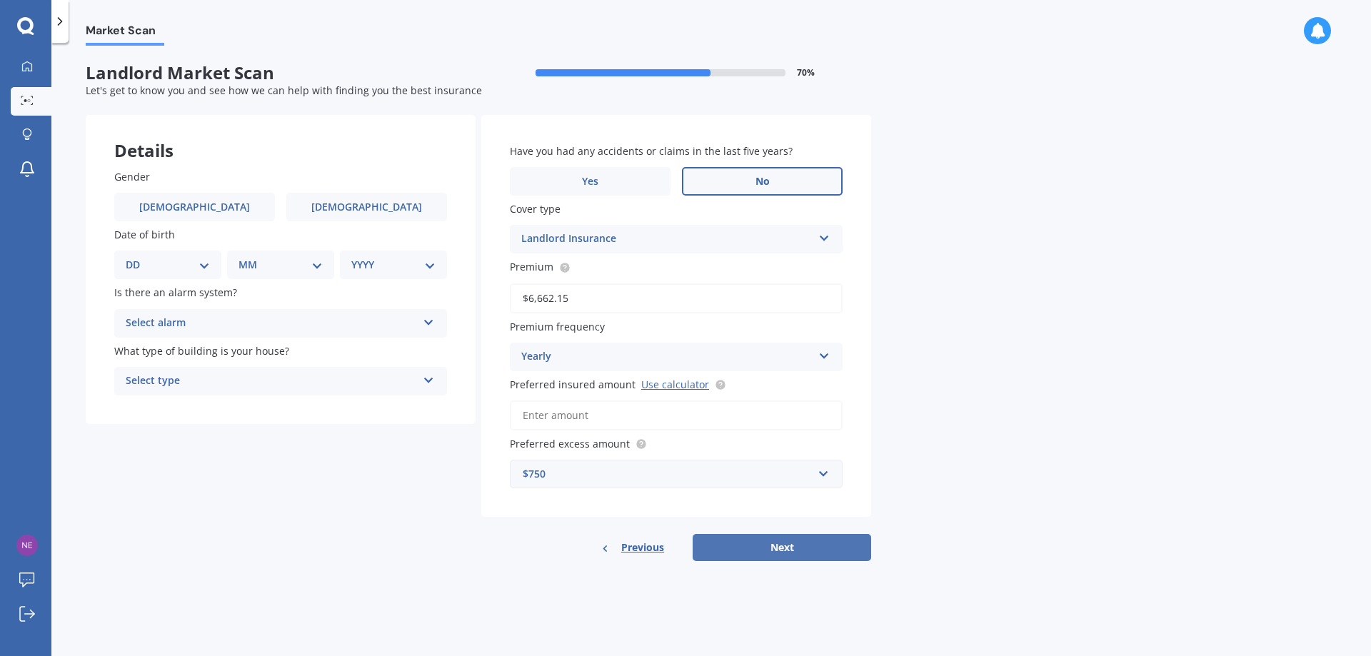
click at [793, 551] on button "Next" at bounding box center [782, 547] width 179 height 27
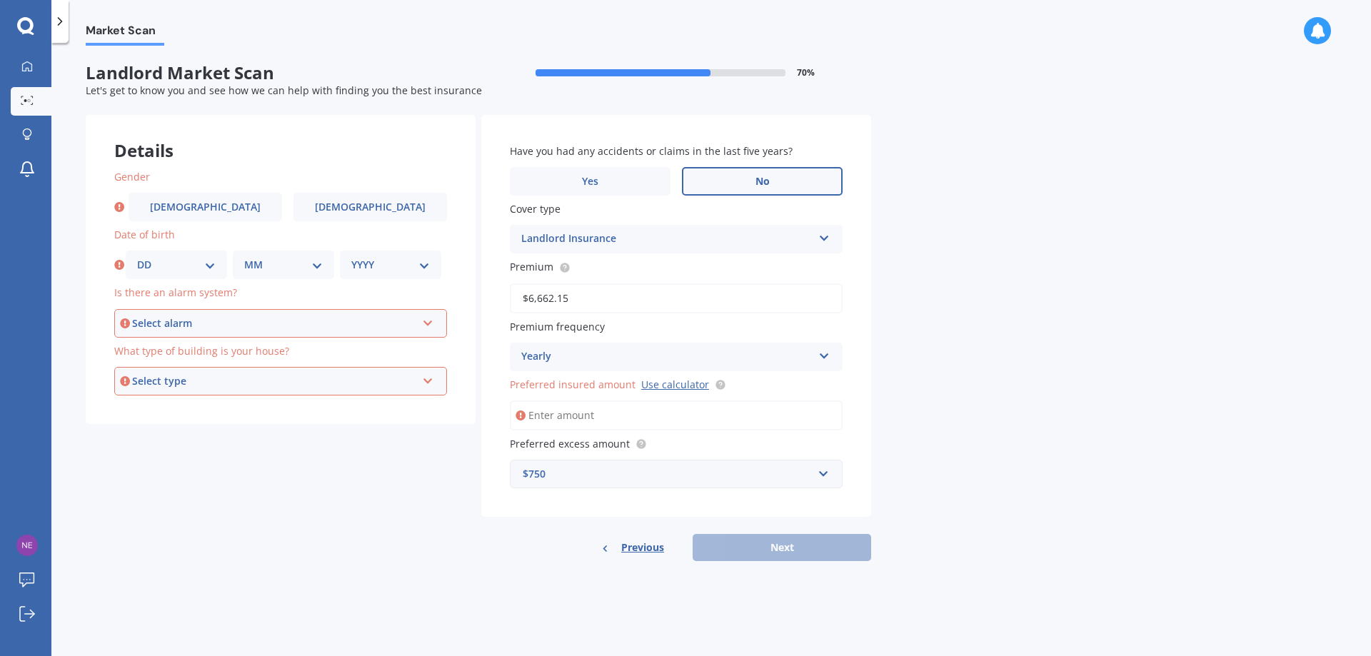
click at [684, 415] on input "Preferred insured amount Use calculator" at bounding box center [676, 416] width 333 height 30
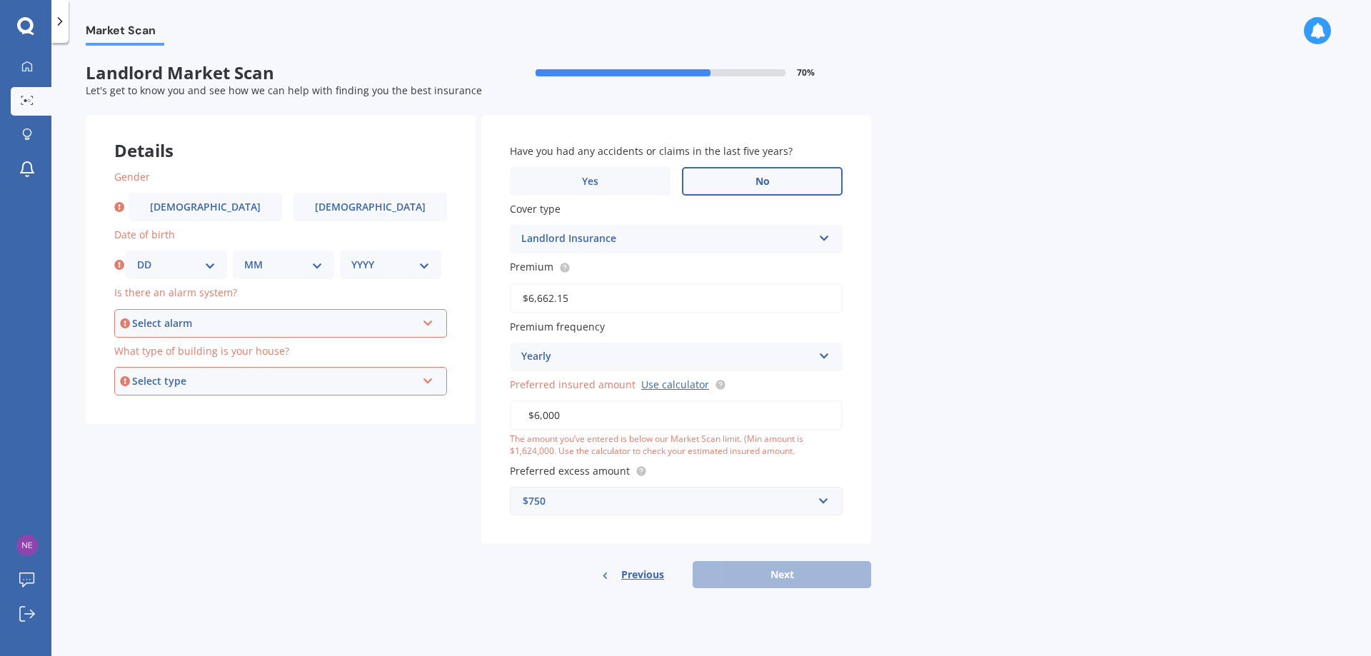
click at [696, 419] on input "$6,000" at bounding box center [676, 416] width 333 height 30
type input "$6"
type input "$1,914,255"
click at [1029, 393] on div "Market Scan Landlord Market Scan 70 % Let's get to know you and see how we can …" at bounding box center [711, 352] width 1320 height 613
click at [790, 580] on div "Previous Next" at bounding box center [676, 574] width 390 height 27
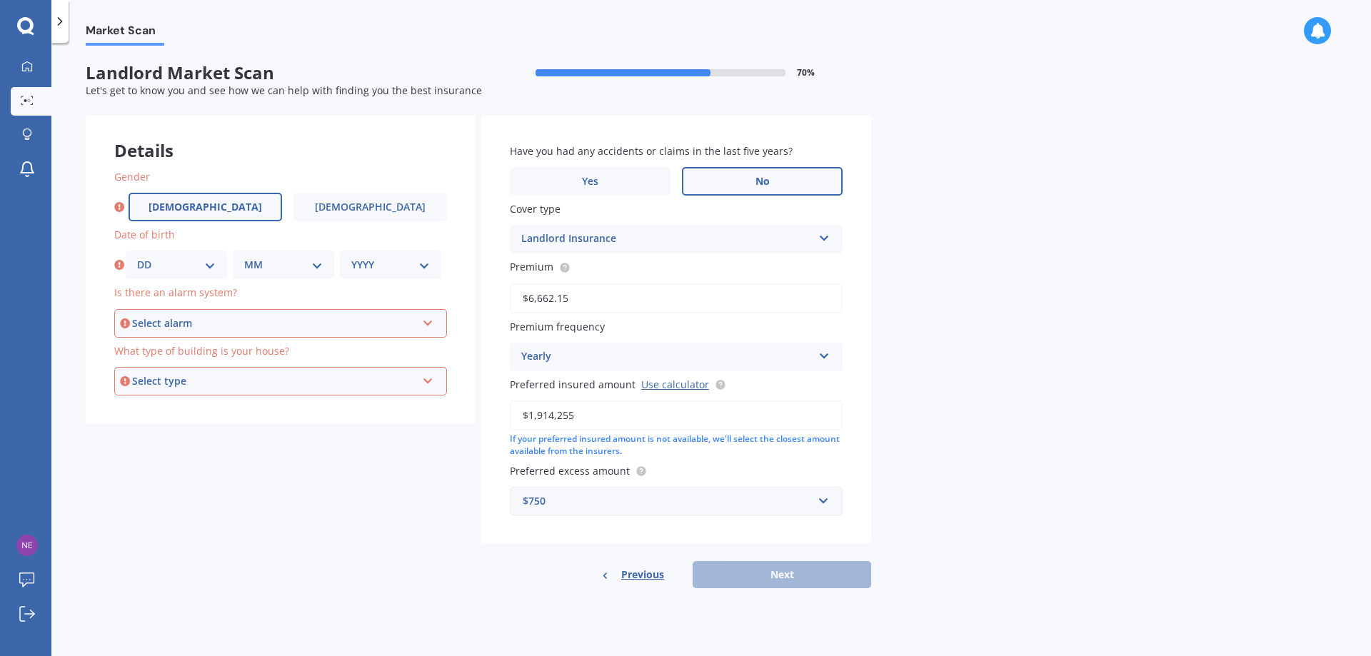
click at [212, 205] on span "[DEMOGRAPHIC_DATA]" at bounding box center [206, 207] width 114 height 12
click at [0, 0] on input "[DEMOGRAPHIC_DATA]" at bounding box center [0, 0] width 0 height 0
click at [217, 266] on div "DD 01 02 03 04 05 06 07 08 09 10 11 12 13 14 15 16 17 18 19 20 21 22 23 24 25 2…" at bounding box center [176, 265] width 101 height 29
click at [208, 264] on select "DD 01 02 03 04 05 06 07 08 09 10 11 12 13 14 15 16 17 18 19 20 21 22 23 24 25 2…" at bounding box center [176, 265] width 79 height 16
select select "09"
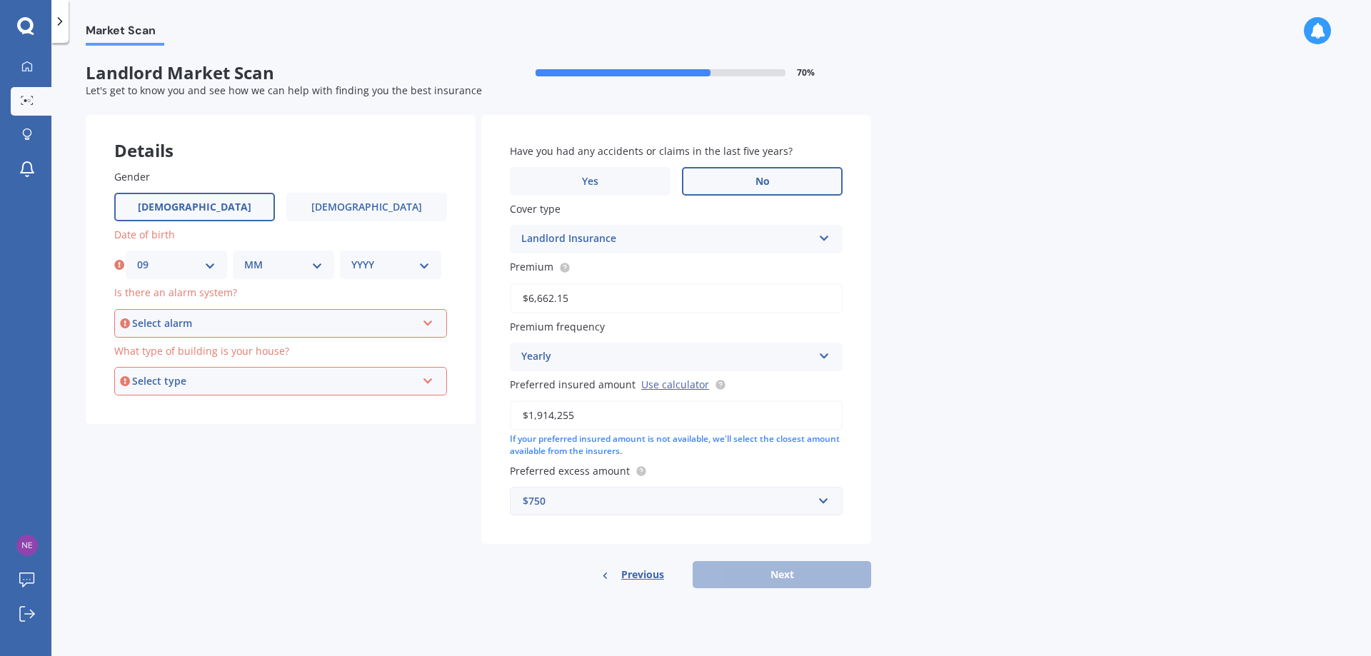
click at [137, 257] on select "DD 01 02 03 04 05 06 07 08 09 10 11 12 13 14 15 16 17 18 19 20 21 22 23 24 25 2…" at bounding box center [176, 265] width 79 height 16
click at [309, 263] on select "MM 01 02 03 04 05 06 07 08 09 10 11 12" at bounding box center [283, 265] width 79 height 16
select select "04"
click at [244, 257] on select "MM 01 02 03 04 05 06 07 08 09 10 11 12" at bounding box center [283, 265] width 79 height 16
click at [428, 264] on select "YYYY 2009 2008 2007 2006 2005 2004 2003 2002 2001 2000 1999 1998 1997 1996 1995…" at bounding box center [390, 265] width 79 height 16
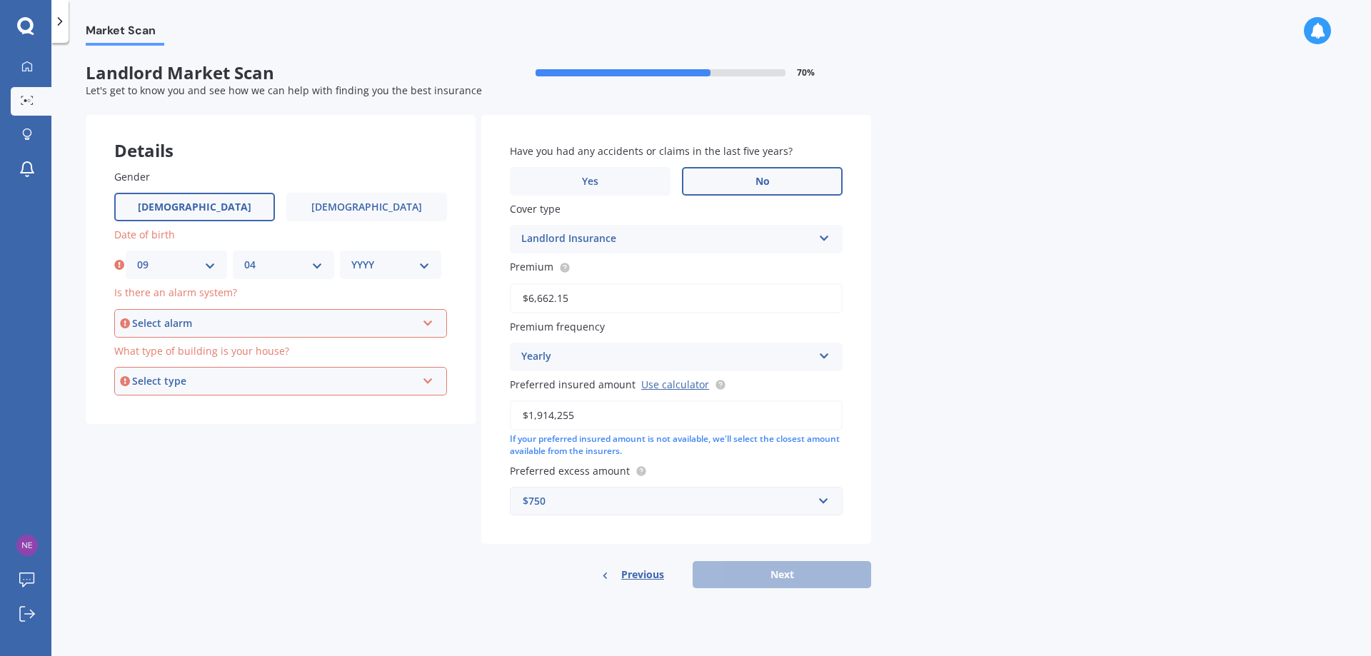
select select "1971"
click at [351, 257] on select "YYYY 2009 2008 2007 2006 2005 2004 2003 2002 2001 2000 1999 1998 1997 1996 1995…" at bounding box center [390, 265] width 79 height 16
click at [169, 320] on div "Select alarm" at bounding box center [274, 324] width 284 height 16
click at [175, 348] on span "Yes, monitored" at bounding box center [164, 350] width 74 height 14
click at [178, 380] on div "Select type" at bounding box center [274, 381] width 284 height 16
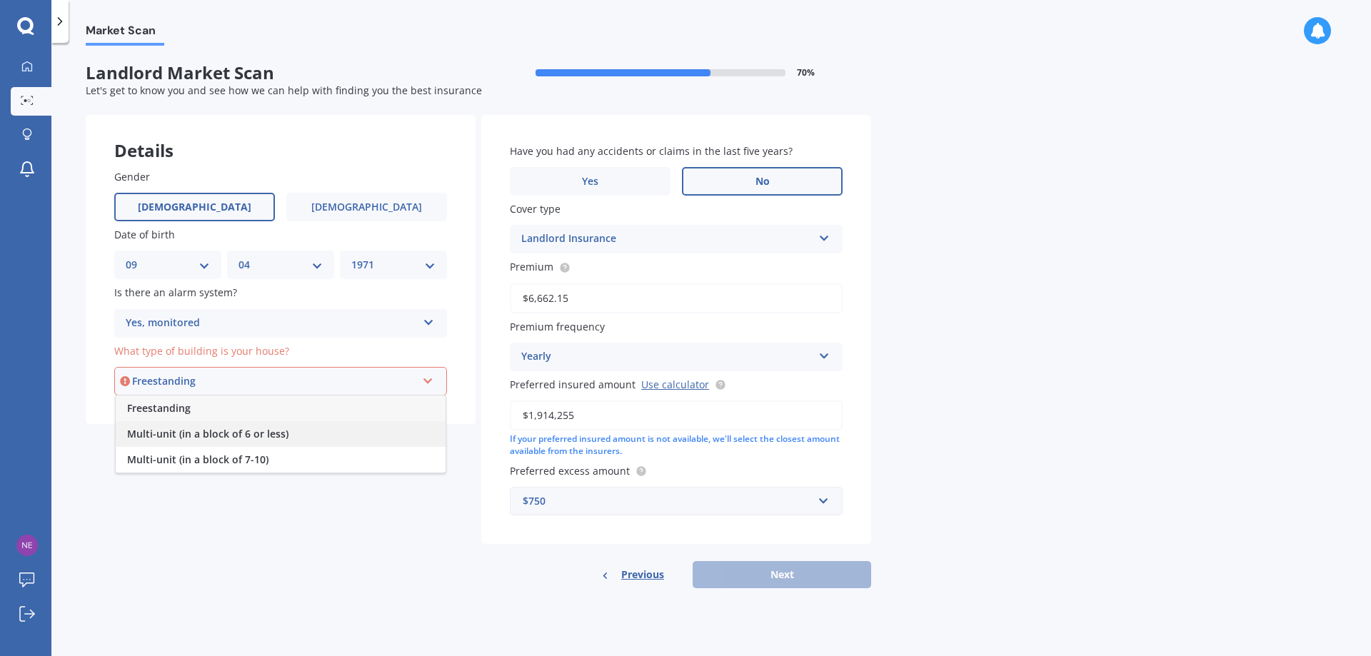
click at [216, 431] on span "Multi-unit (in a block of 6 or less)" at bounding box center [207, 434] width 161 height 14
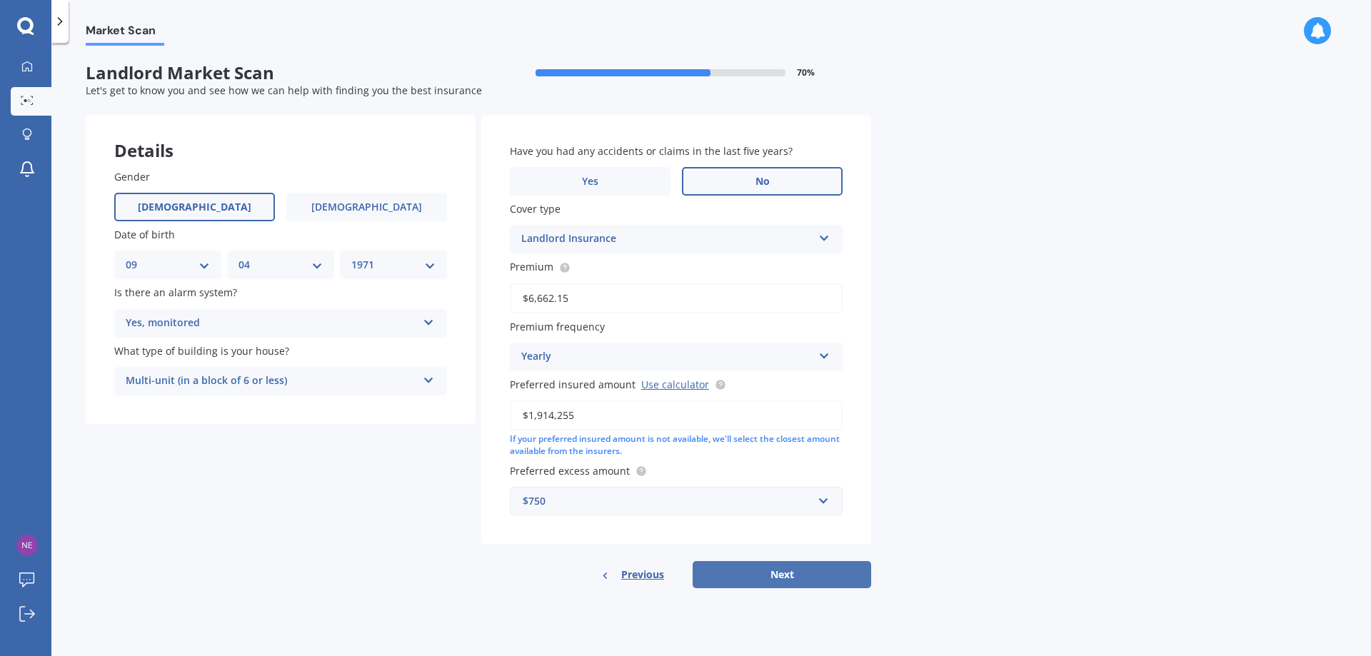
click at [767, 570] on button "Next" at bounding box center [782, 574] width 179 height 27
select select "09"
select select "04"
select select "1971"
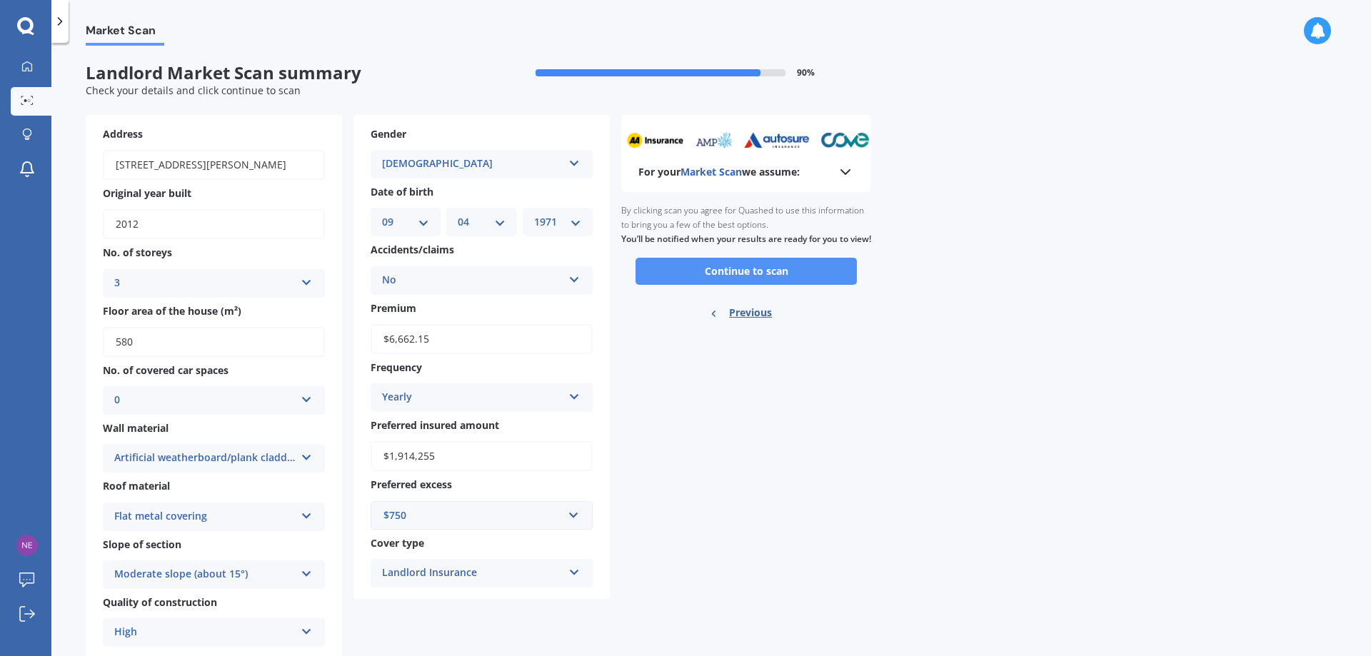
click at [760, 281] on button "Continue to scan" at bounding box center [745, 271] width 221 height 27
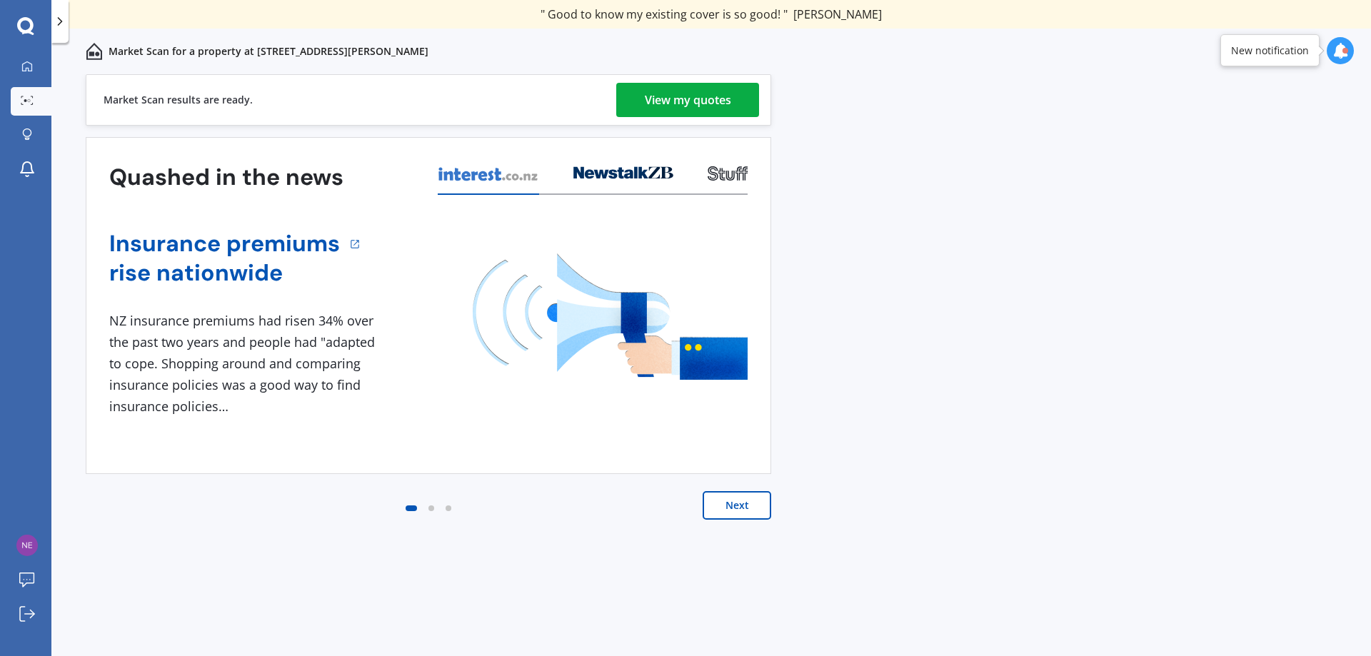
click at [689, 99] on div "View my quotes" at bounding box center [688, 100] width 86 height 34
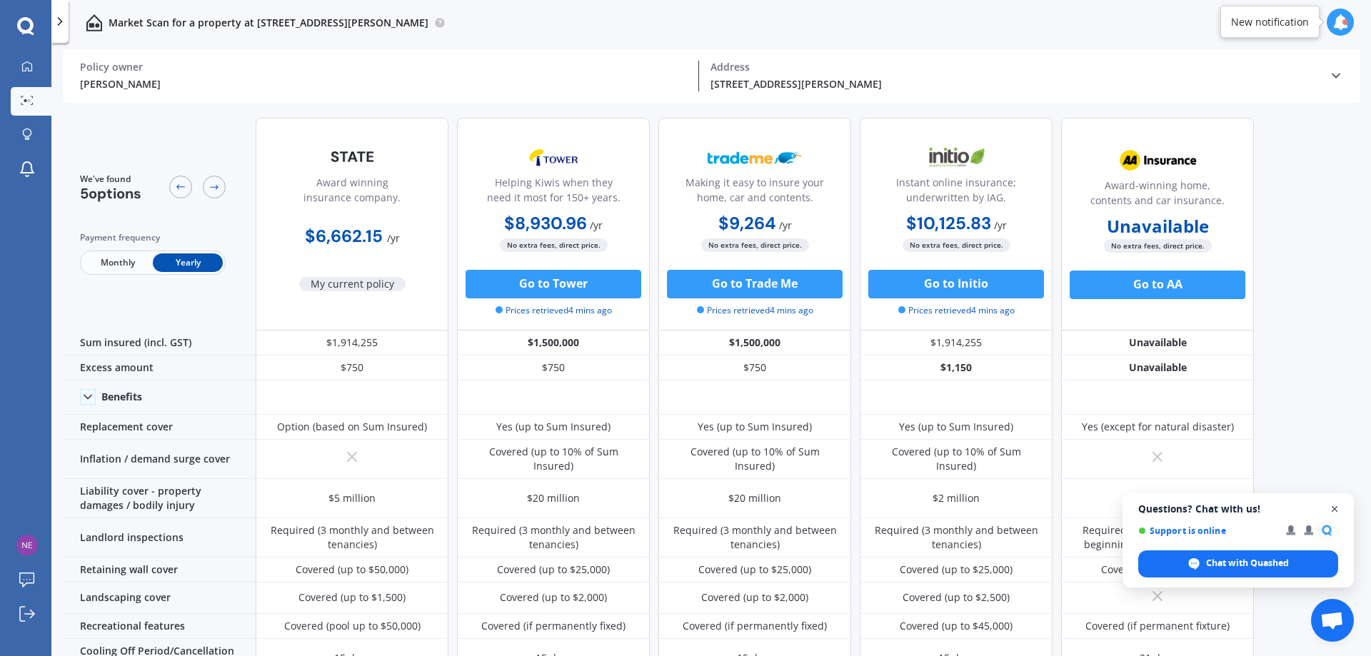
click at [1333, 505] on span "Open chat" at bounding box center [1335, 510] width 18 height 18
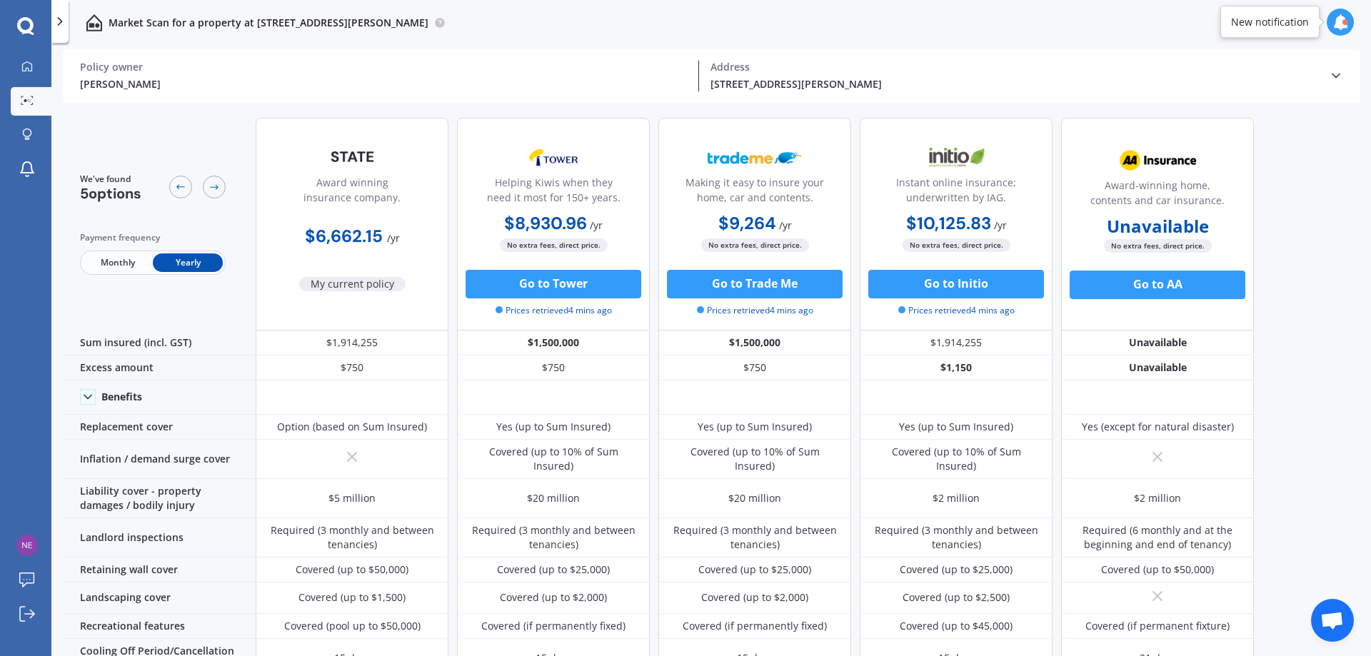
drag, startPoint x: 41, startPoint y: 4, endPoint x: 1340, endPoint y: 22, distance: 1299.7
click at [1340, 22] on icon at bounding box center [1340, 22] width 16 height 16
click at [1306, 207] on div "We've found 5 options Payment frequency Monthly Yearly Award winning insurance …" at bounding box center [717, 382] width 1308 height 553
click at [1335, 76] on polyline at bounding box center [1335, 76] width 7 height 4
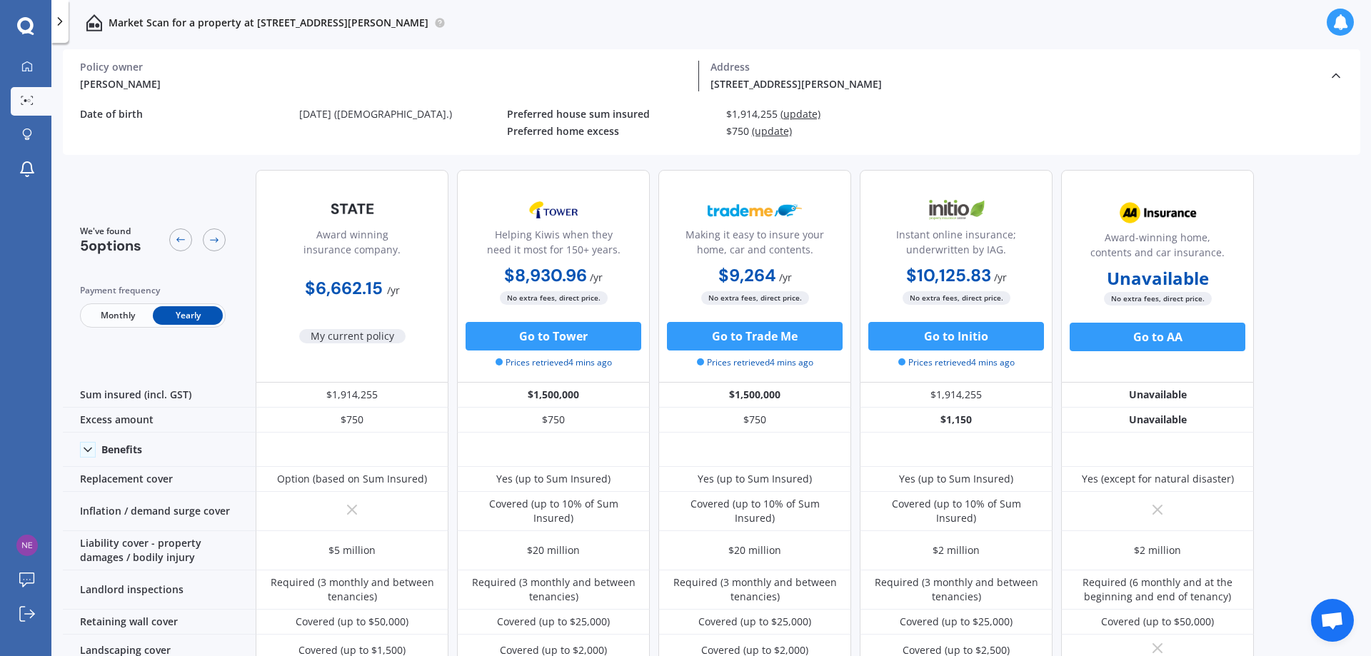
click at [1335, 74] on polyline at bounding box center [1335, 76] width 7 height 4
